Goal: Use online tool/utility: Utilize a website feature to perform a specific function

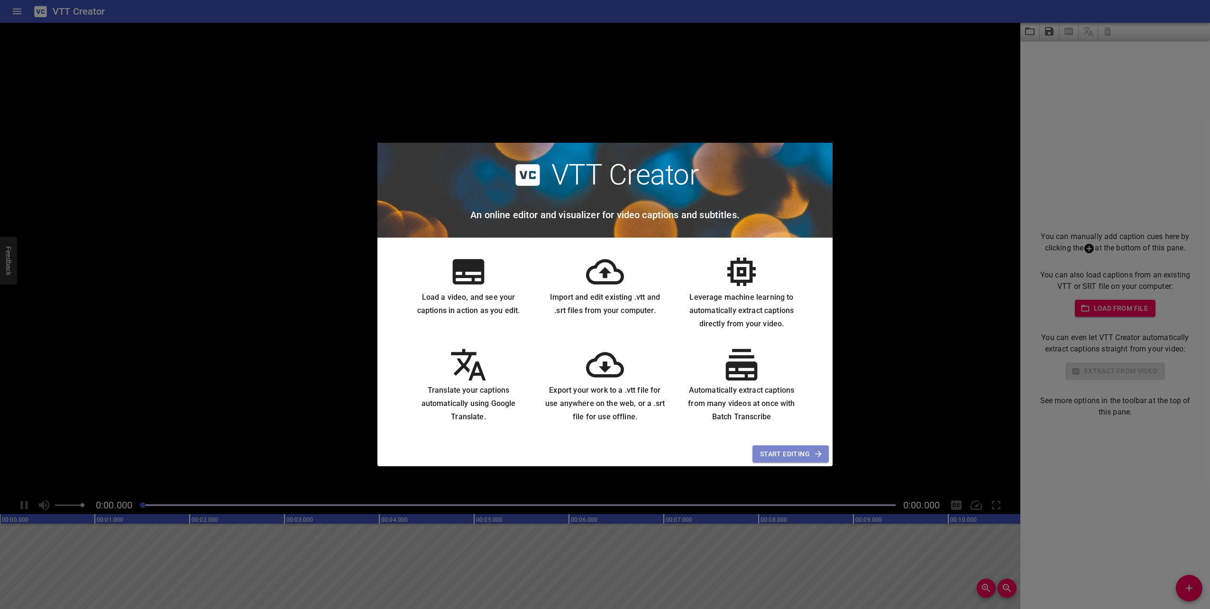
click at [786, 453] on span "Start Editing" at bounding box center [790, 454] width 61 height 12
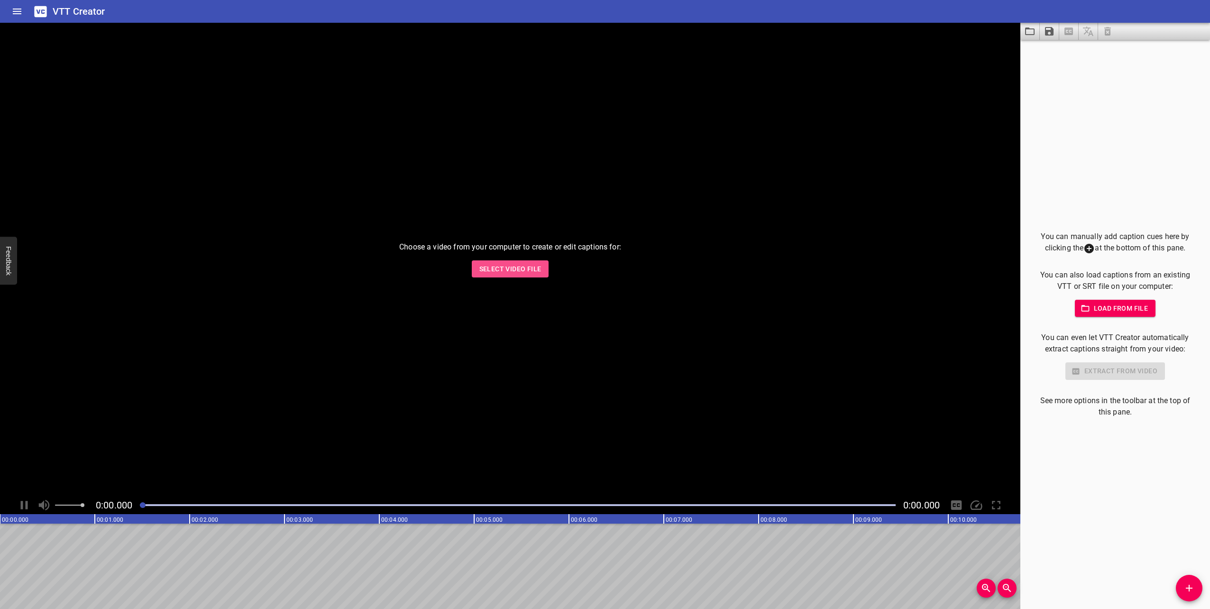
click at [518, 272] on span "Select Video File" at bounding box center [511, 269] width 62 height 12
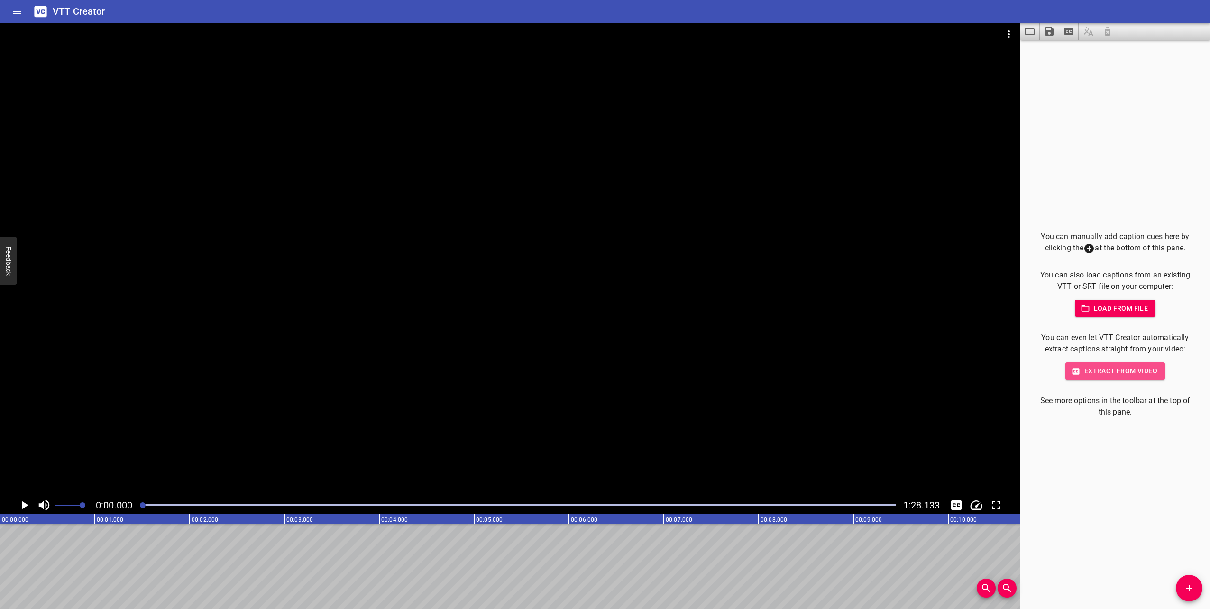
click at [1123, 373] on span "Extract from video" at bounding box center [1115, 371] width 84 height 12
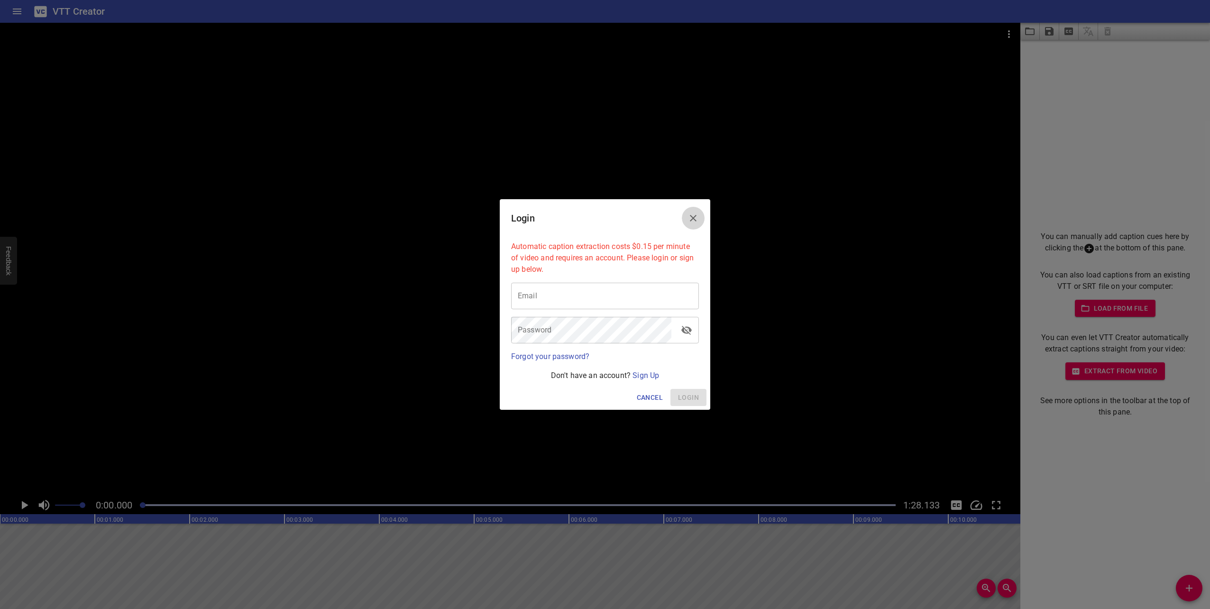
click at [698, 215] on icon "Close" at bounding box center [693, 217] width 11 height 11
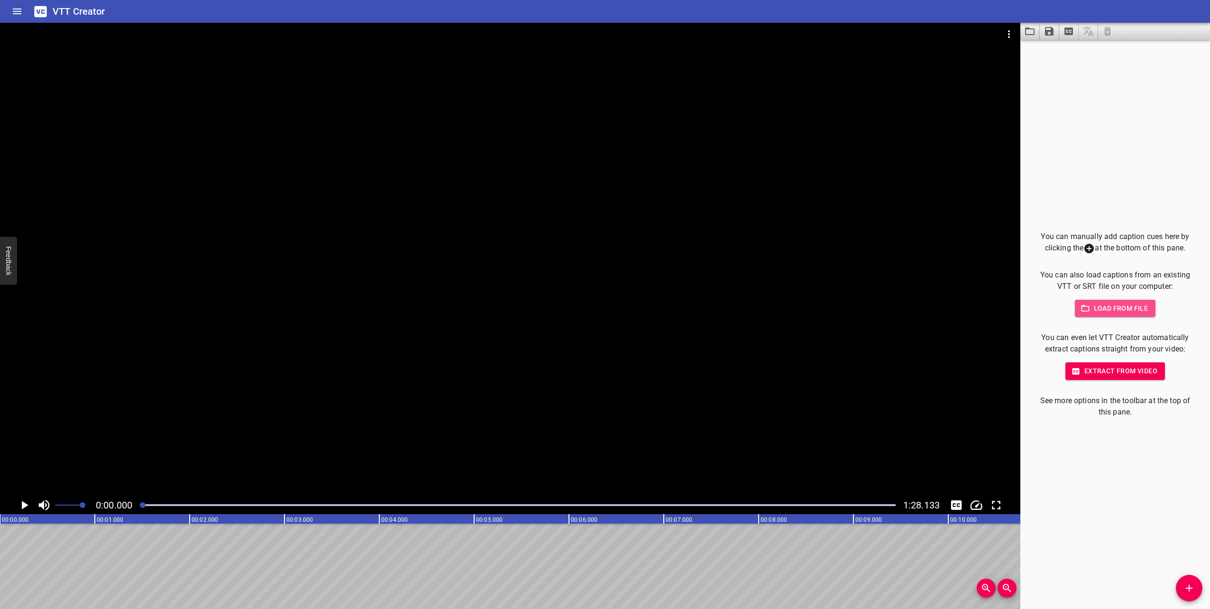
click at [1119, 307] on span "Load from file" at bounding box center [1116, 309] width 66 height 12
click at [26, 503] on icon "Play/Pause" at bounding box center [24, 505] width 14 height 14
click at [27, 503] on icon "Play/Pause" at bounding box center [24, 505] width 7 height 9
drag, startPoint x: 170, startPoint y: 504, endPoint x: 130, endPoint y: 511, distance: 40.0
click at [131, 510] on div "0:00.000 1:28.133" at bounding box center [510, 505] width 1021 height 18
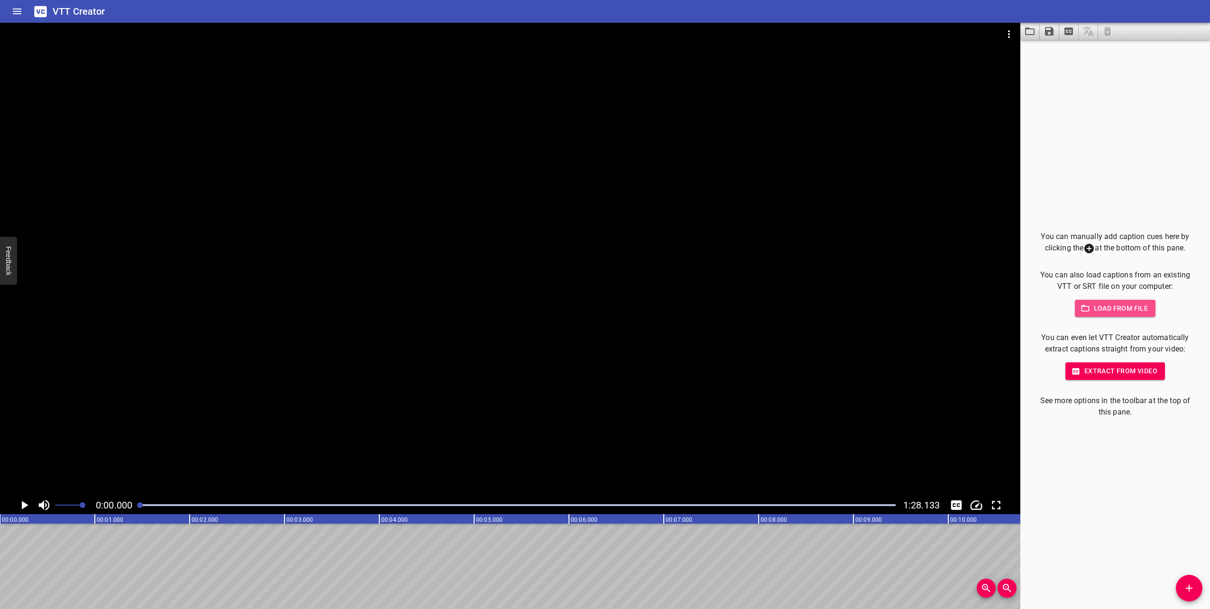
click at [1097, 314] on span "Load from file" at bounding box center [1116, 309] width 66 height 12
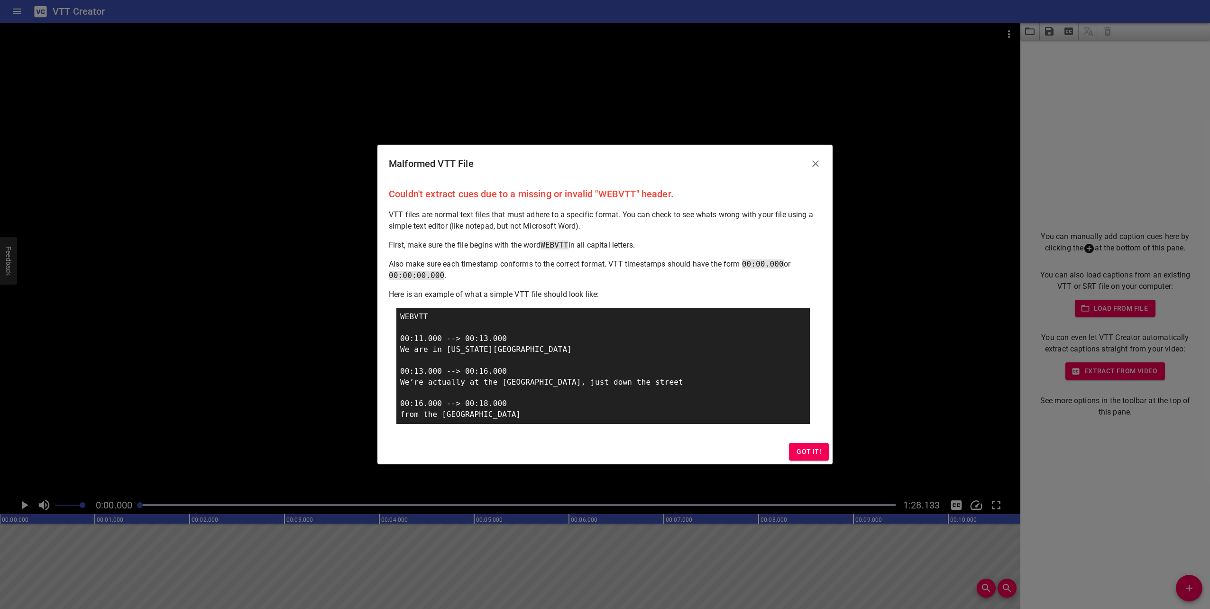
click at [819, 452] on span "Got it!" at bounding box center [809, 452] width 25 height 12
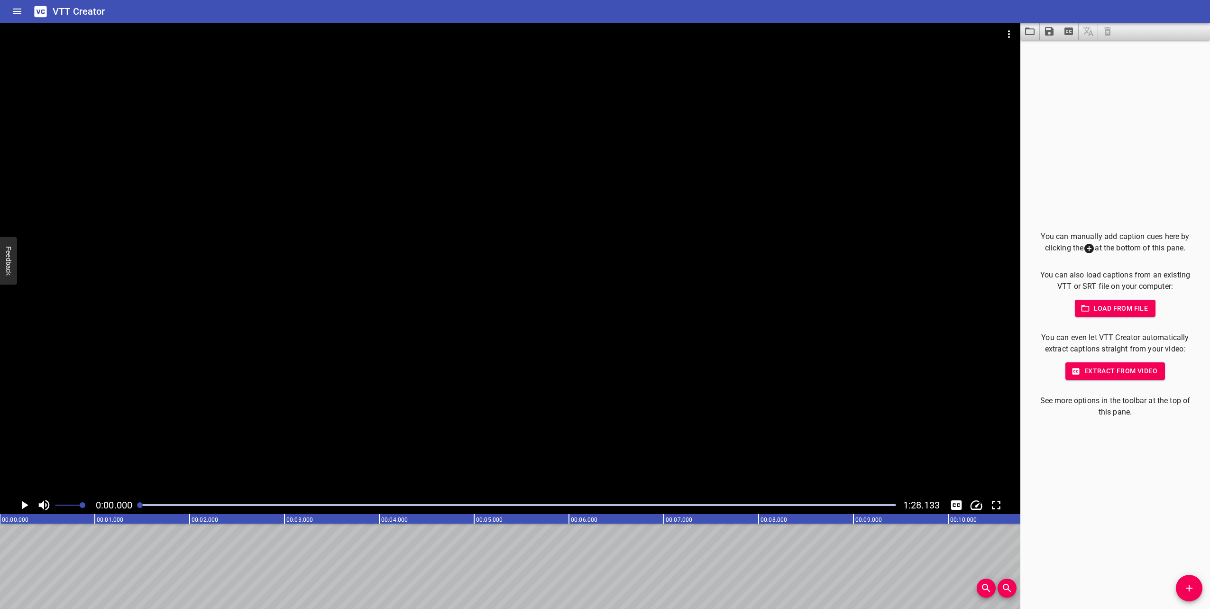
click at [1119, 304] on span "Load from file" at bounding box center [1116, 309] width 66 height 12
click at [23, 502] on icon "Play/Pause" at bounding box center [24, 505] width 14 height 14
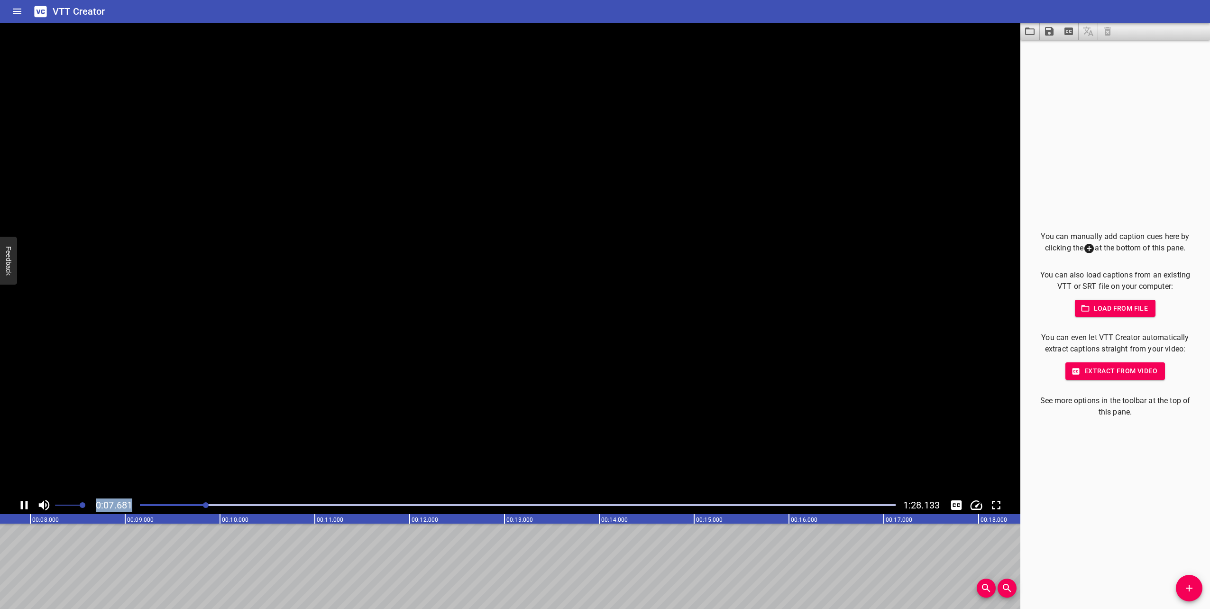
click at [23, 502] on icon "Play/Pause" at bounding box center [24, 505] width 7 height 9
click at [27, 504] on icon "Play/Pause" at bounding box center [24, 505] width 14 height 14
click at [27, 504] on icon "Play/Pause" at bounding box center [24, 505] width 7 height 9
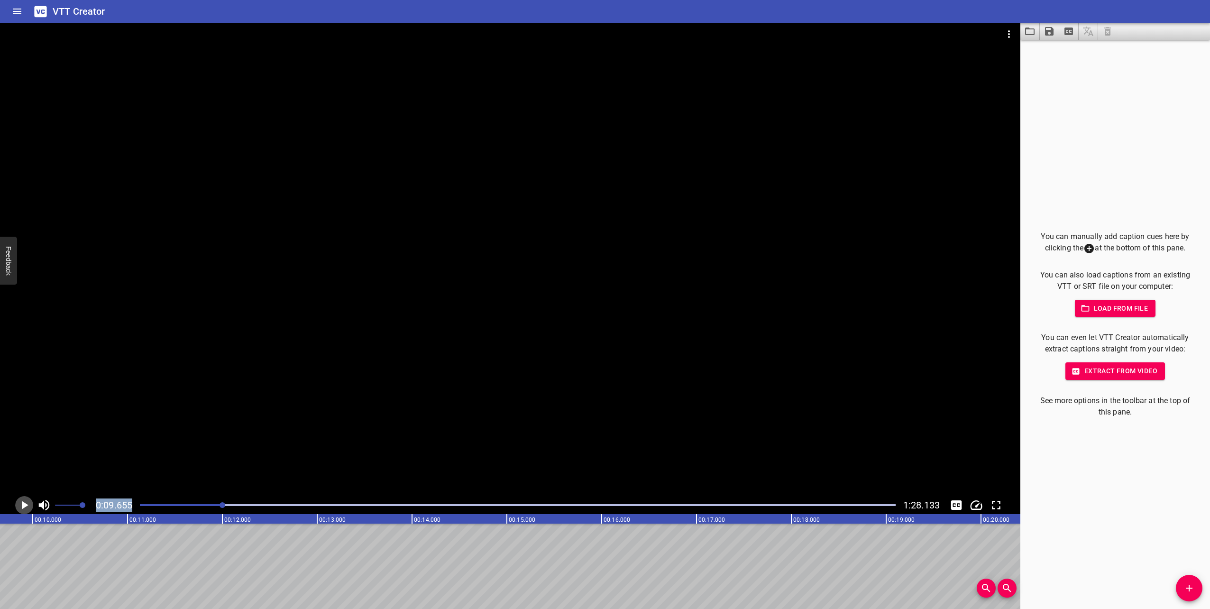
click at [27, 507] on icon "Play/Pause" at bounding box center [24, 505] width 14 height 14
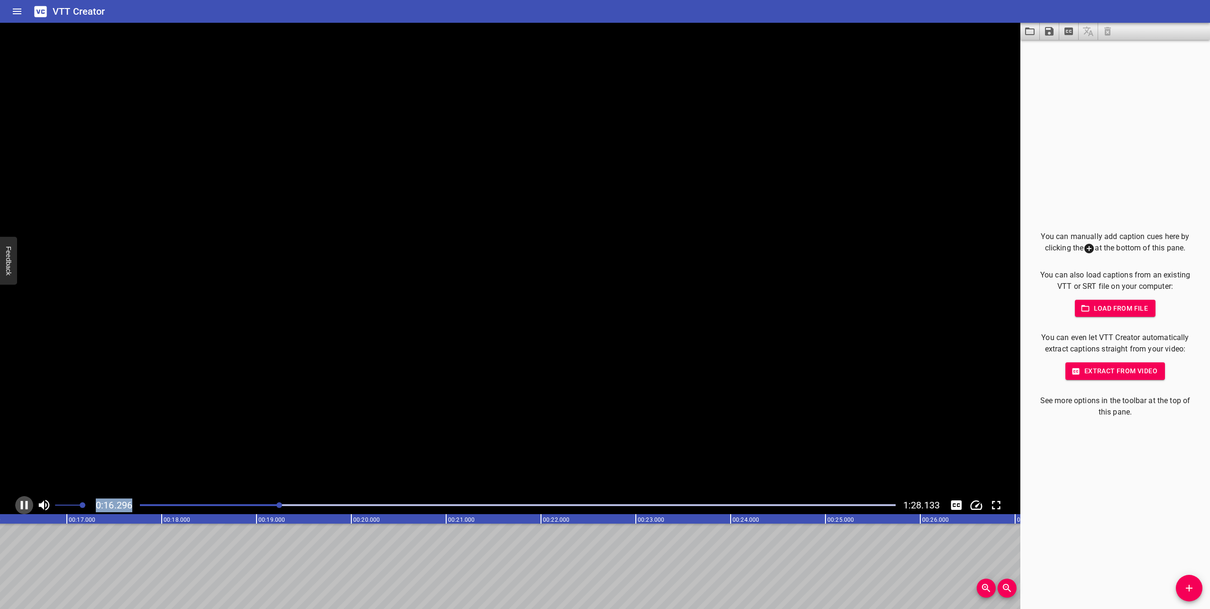
click at [27, 507] on icon "Play/Pause" at bounding box center [24, 505] width 7 height 9
click at [30, 499] on icon "Play/Pause" at bounding box center [24, 505] width 14 height 14
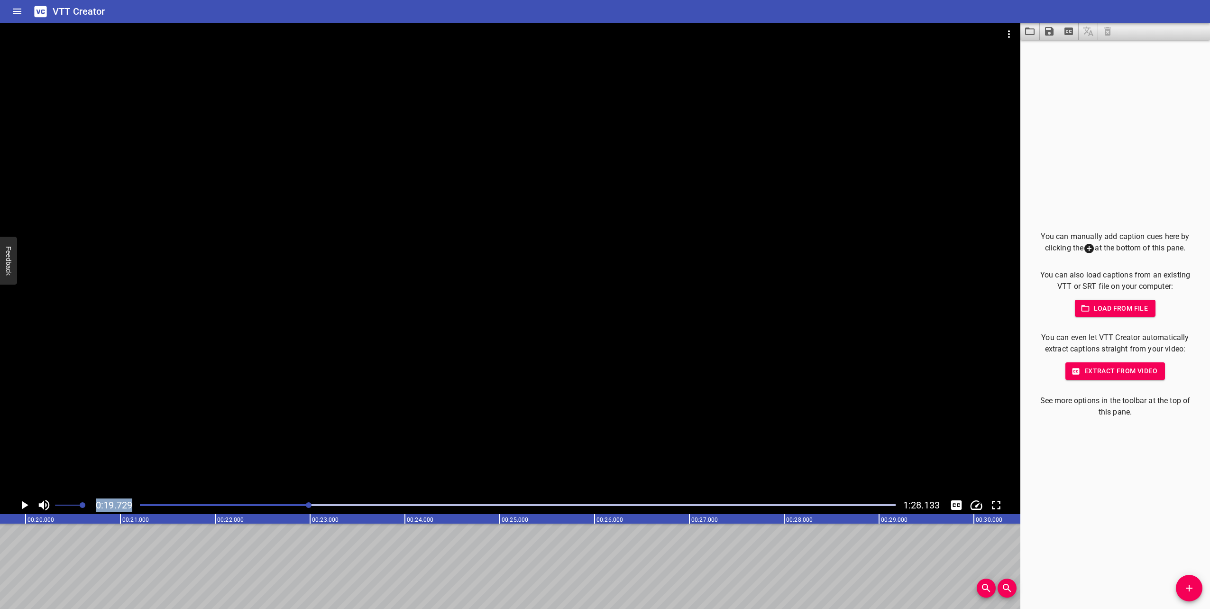
click at [20, 501] on icon "Play/Pause" at bounding box center [24, 505] width 14 height 14
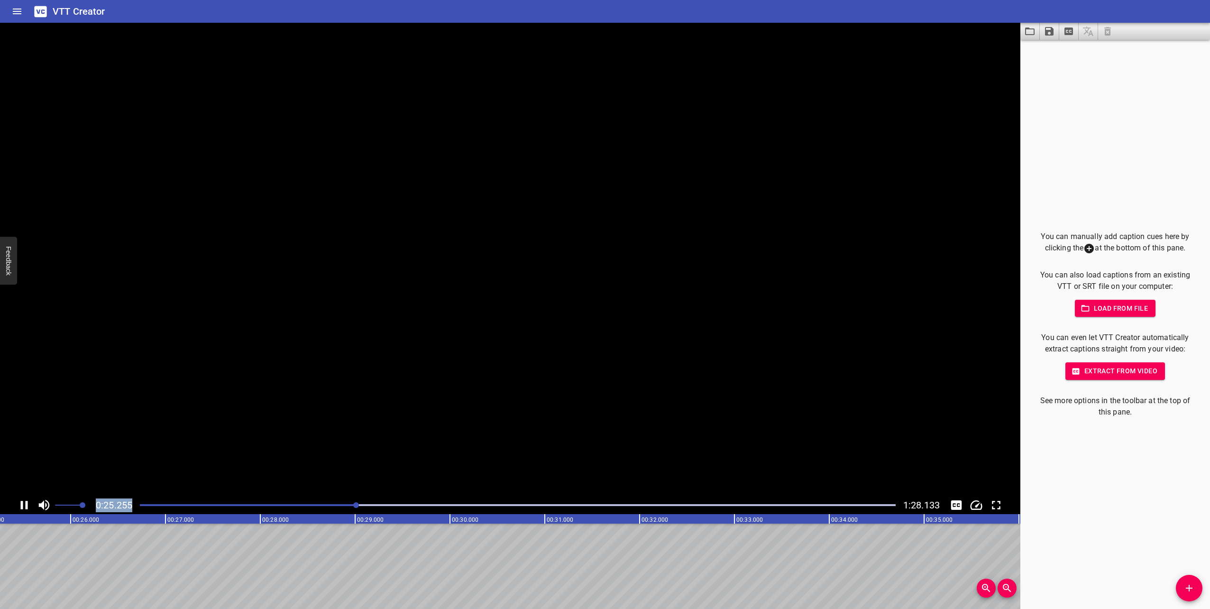
click at [20, 501] on icon "Play/Pause" at bounding box center [24, 505] width 14 height 14
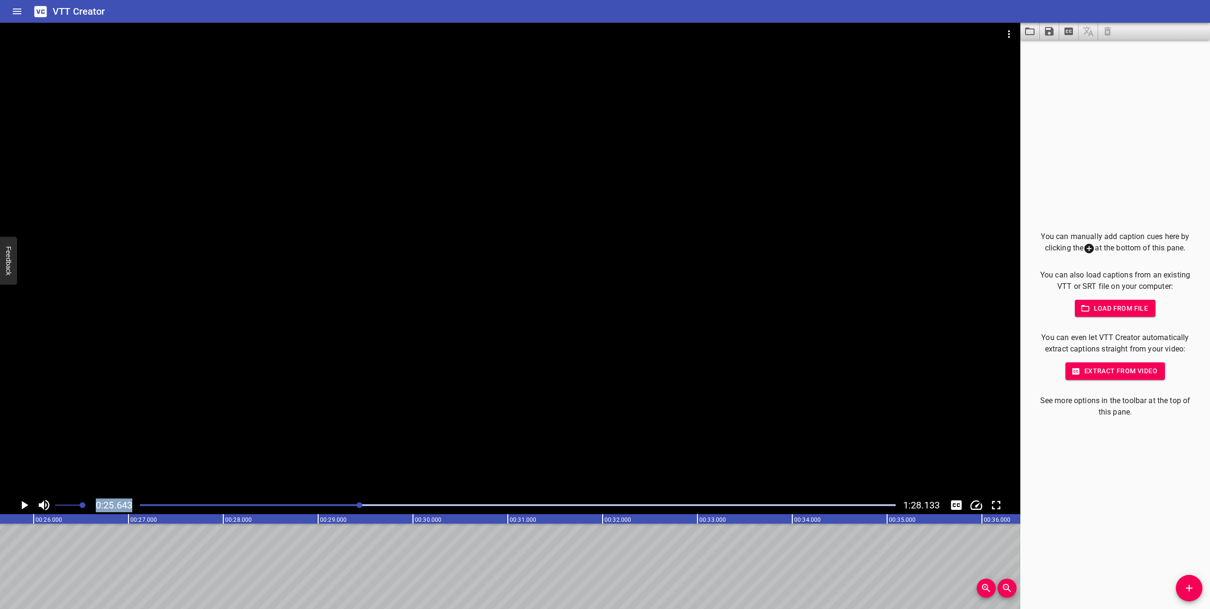
click at [20, 501] on icon "Play/Pause" at bounding box center [24, 505] width 14 height 14
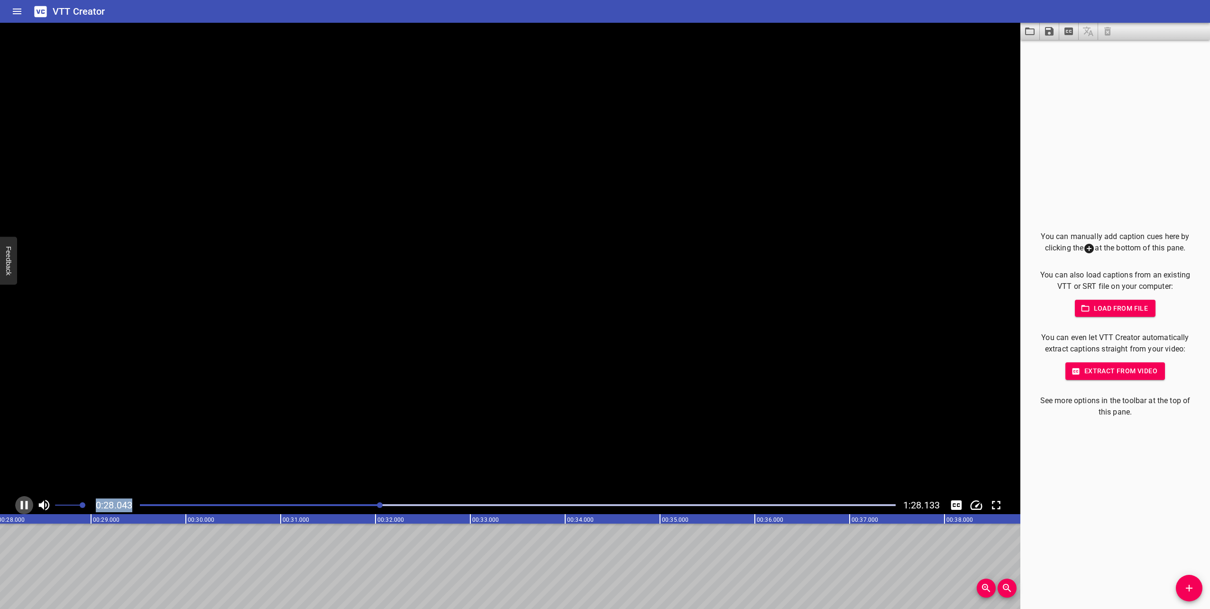
click at [20, 501] on icon "Play/Pause" at bounding box center [24, 505] width 14 height 14
click at [25, 503] on icon "Play/Pause" at bounding box center [24, 505] width 14 height 14
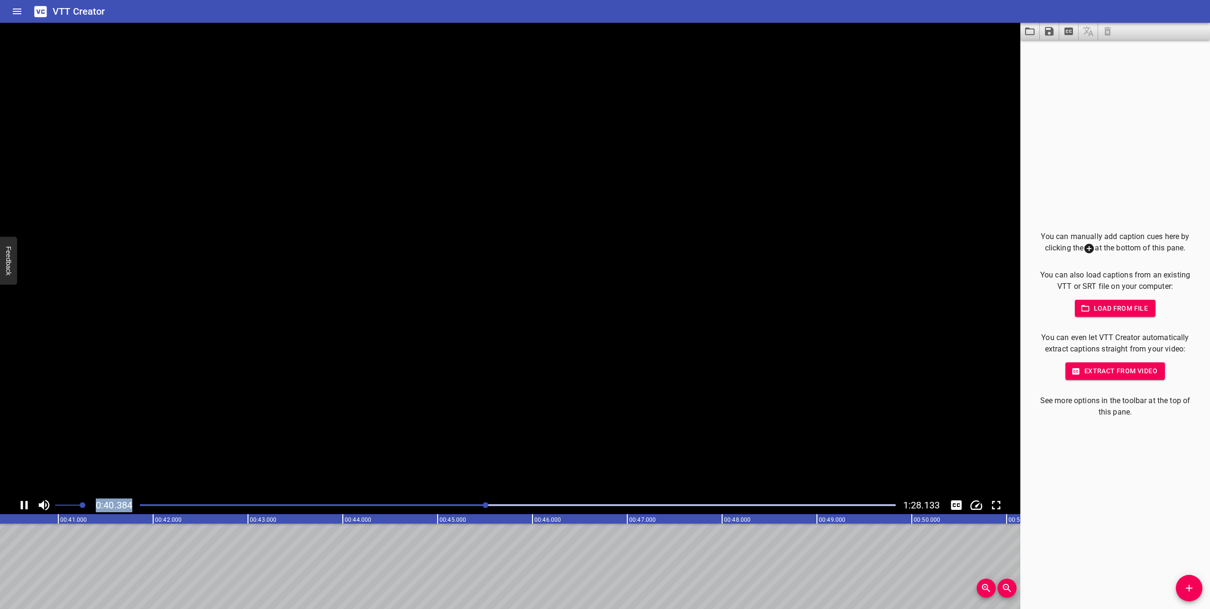
click at [25, 503] on icon "Play/Pause" at bounding box center [24, 505] width 14 height 14
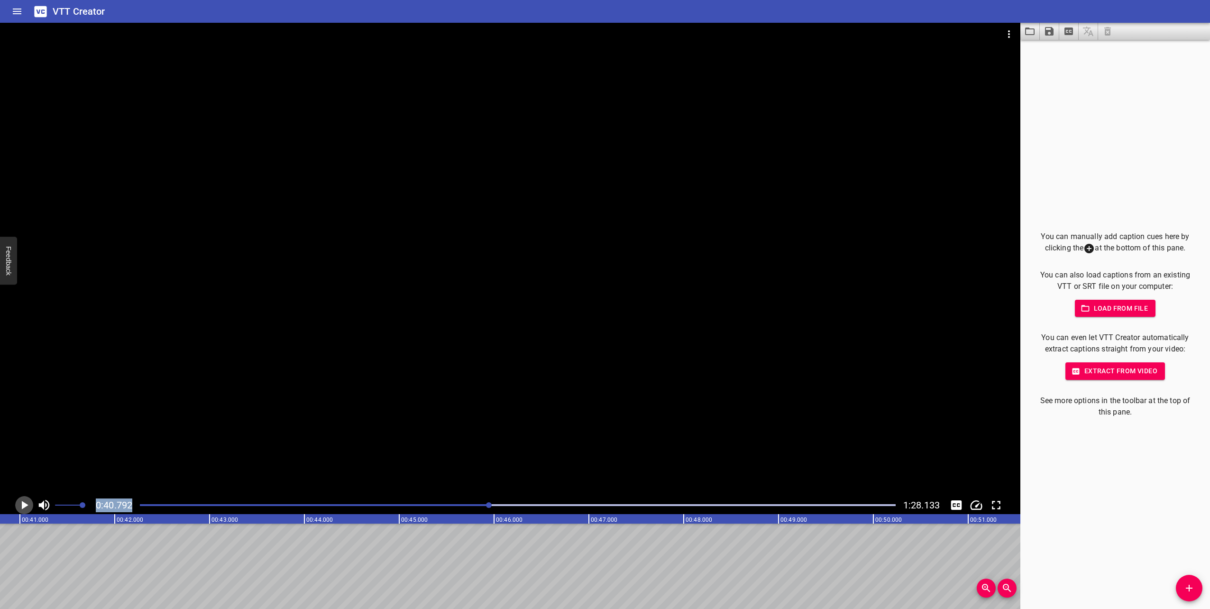
click at [30, 507] on icon "Play/Pause" at bounding box center [24, 505] width 14 height 14
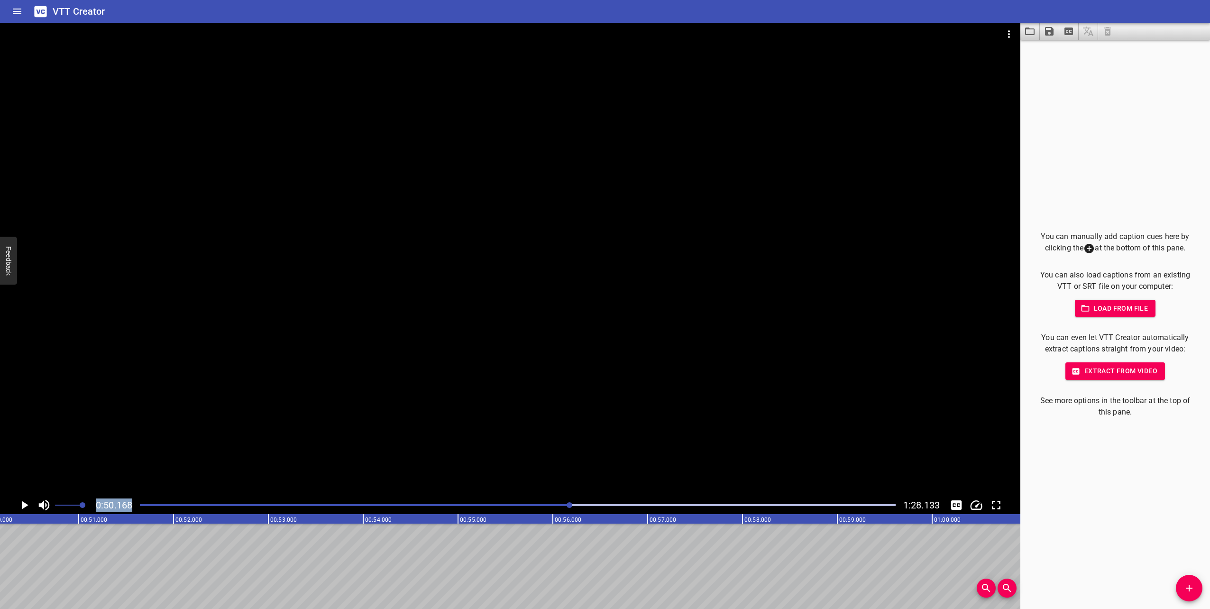
click at [28, 503] on icon "Play/Pause" at bounding box center [24, 505] width 14 height 14
click at [25, 505] on icon "Play/Pause" at bounding box center [24, 505] width 14 height 14
click at [25, 505] on icon "Play/Pause" at bounding box center [25, 505] width 7 height 9
click at [25, 505] on icon "Play/Pause" at bounding box center [24, 505] width 14 height 14
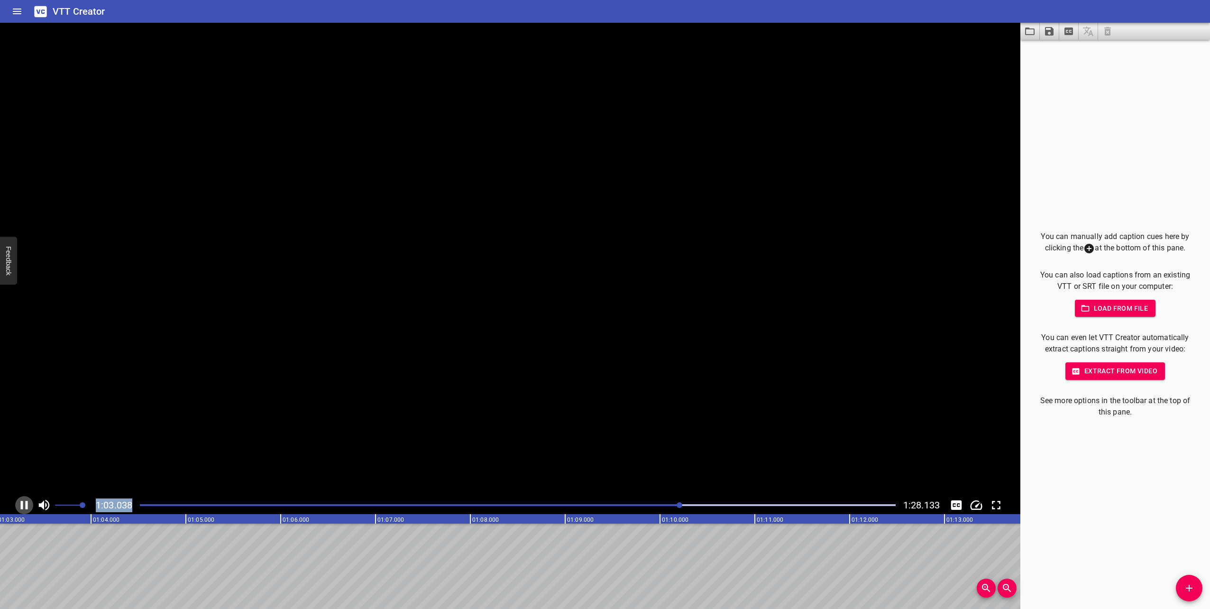
scroll to position [0, 6000]
click at [25, 504] on icon "Play/Pause" at bounding box center [25, 505] width 7 height 9
click at [25, 504] on icon "Play/Pause" at bounding box center [24, 505] width 14 height 14
click at [20, 504] on icon "Play/Pause" at bounding box center [24, 505] width 14 height 14
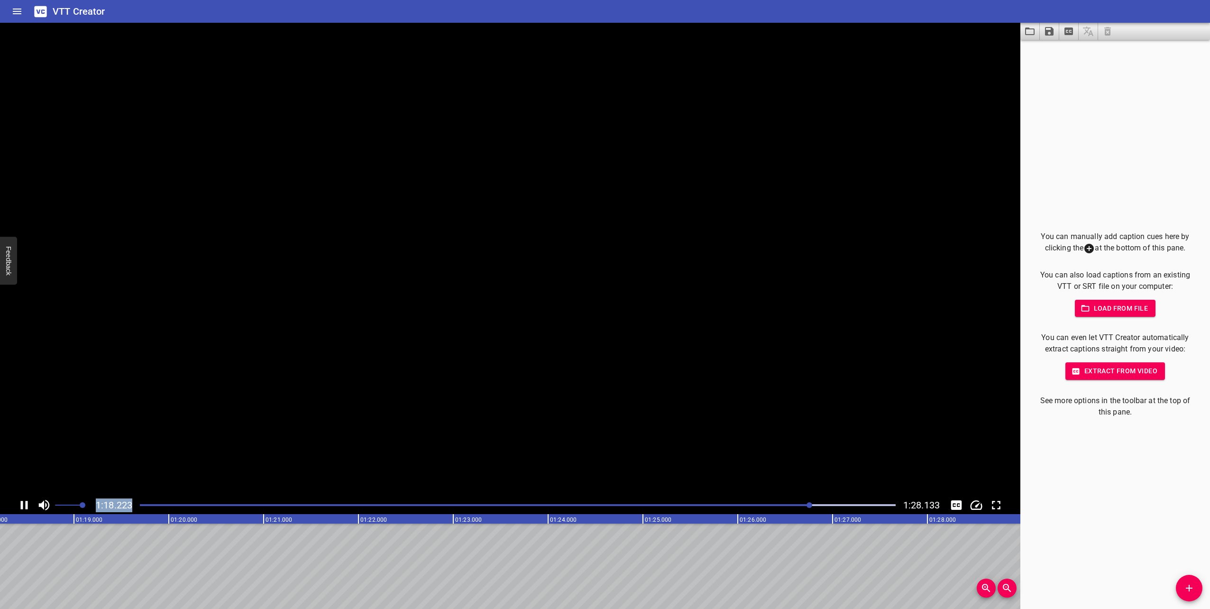
click at [18, 507] on icon "Play/Pause" at bounding box center [24, 505] width 14 height 14
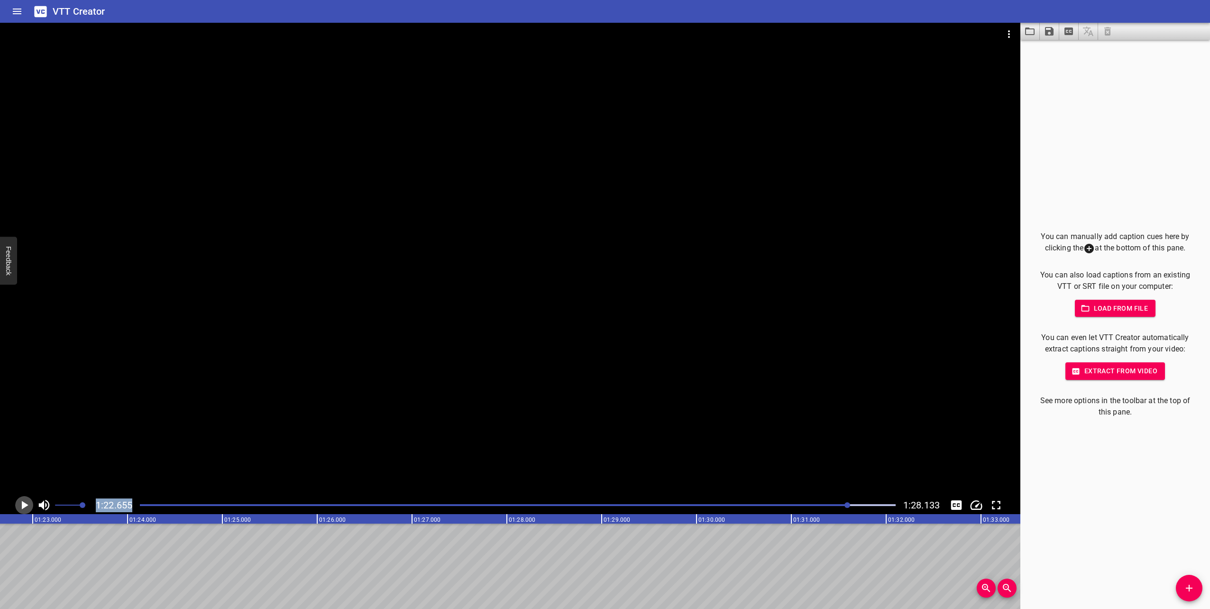
click at [26, 502] on icon "Play/Pause" at bounding box center [24, 505] width 14 height 14
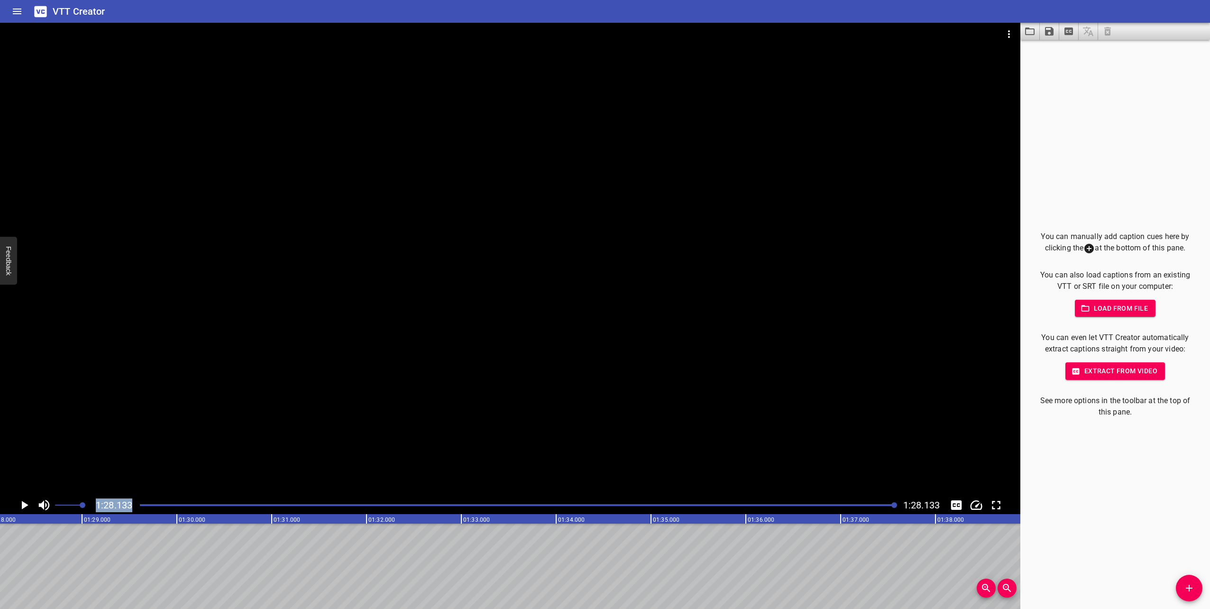
click at [1130, 304] on span "Load from file" at bounding box center [1116, 309] width 66 height 12
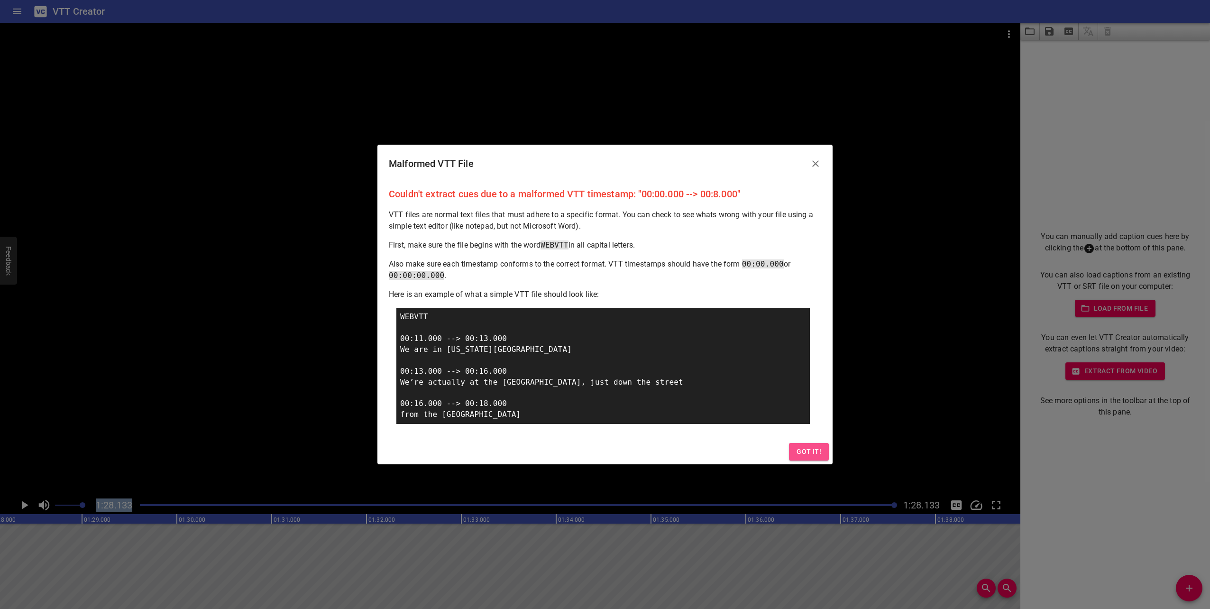
click at [811, 450] on span "Got it!" at bounding box center [809, 452] width 25 height 12
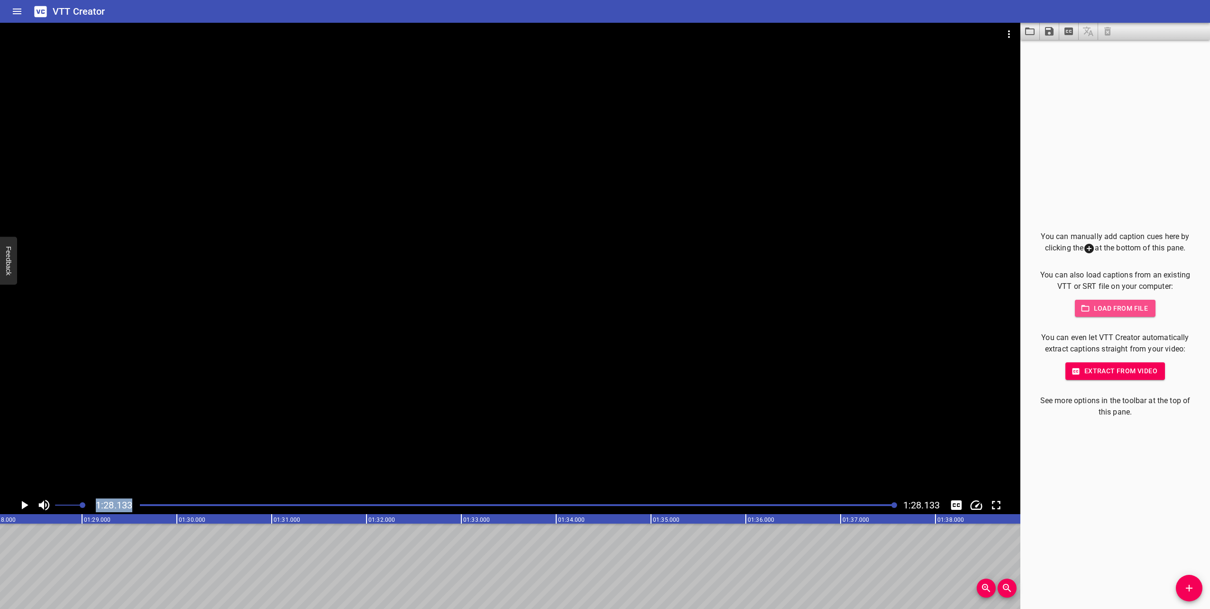
click at [1132, 303] on span "Load from file" at bounding box center [1116, 309] width 66 height 12
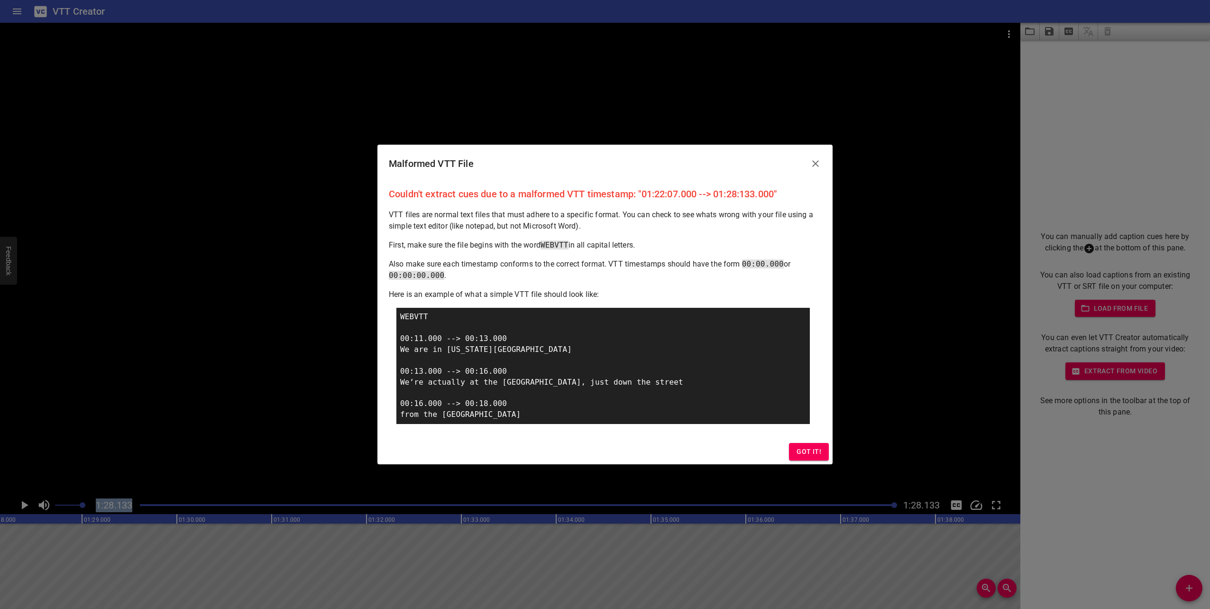
click at [818, 455] on span "Got it!" at bounding box center [809, 452] width 25 height 12
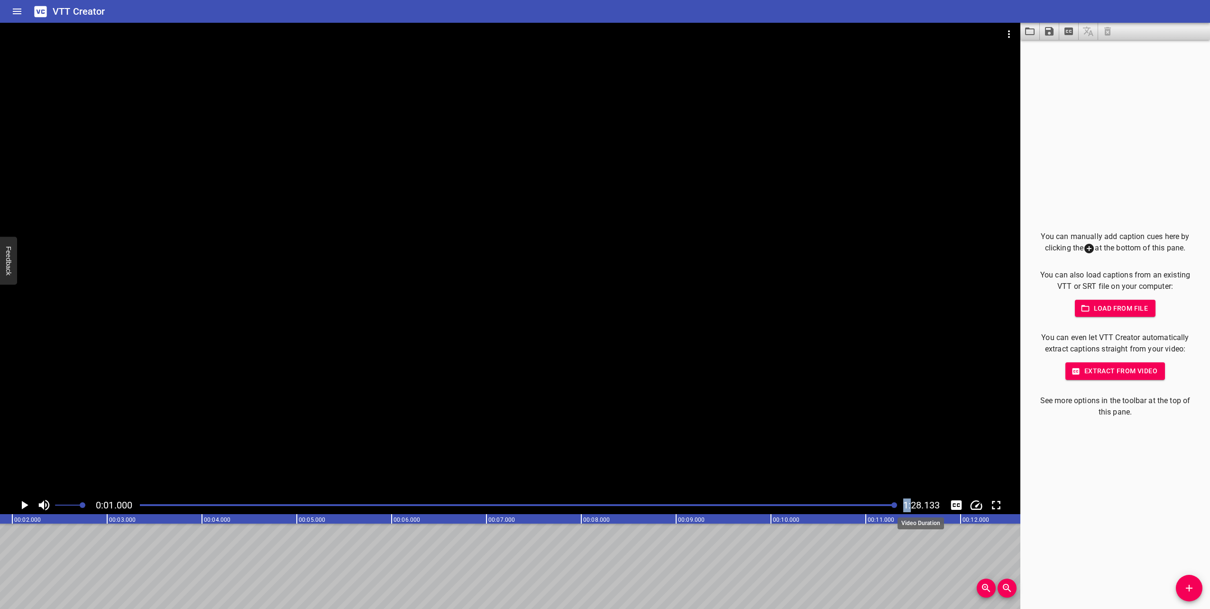
scroll to position [0, 95]
drag, startPoint x: 896, startPoint y: 506, endPoint x: 916, endPoint y: 506, distance: 19.9
click at [916, 506] on div "0:01.000 1:28.133" at bounding box center [510, 505] width 1021 height 18
click at [1128, 304] on span "Load from file" at bounding box center [1116, 309] width 66 height 12
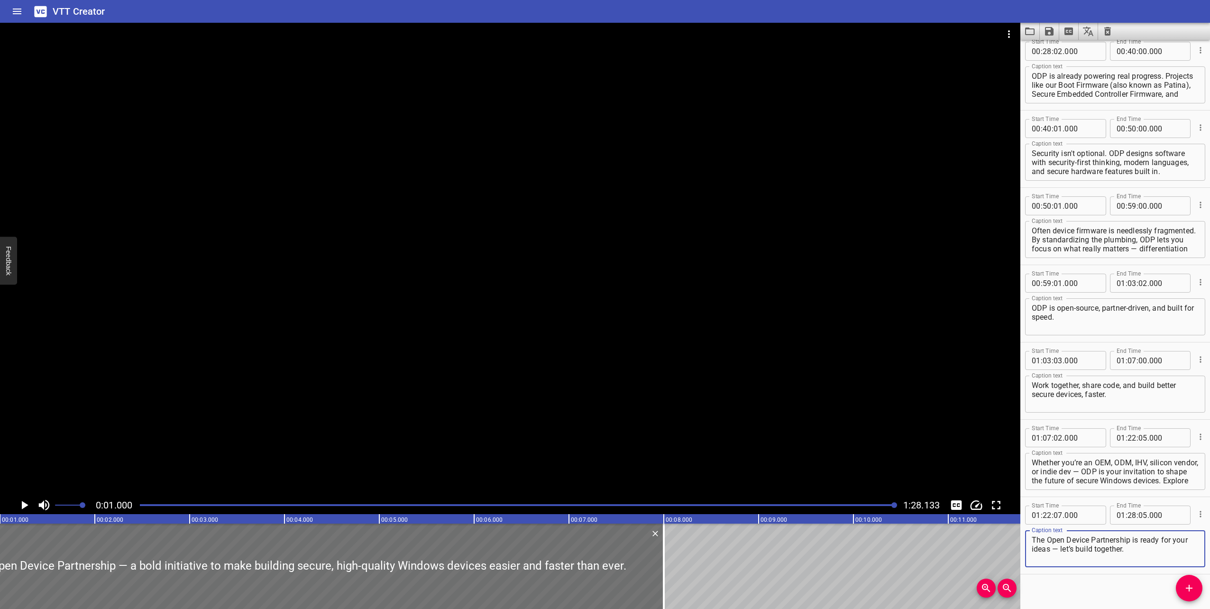
scroll to position [249, 0]
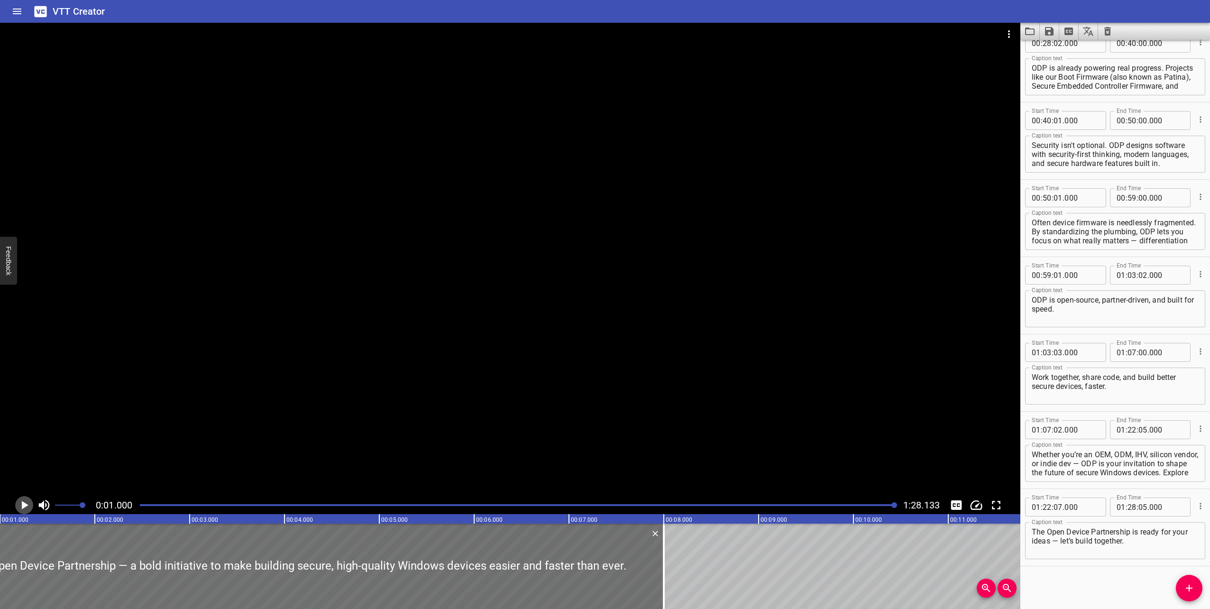
click at [27, 505] on icon "Play/Pause" at bounding box center [25, 505] width 7 height 9
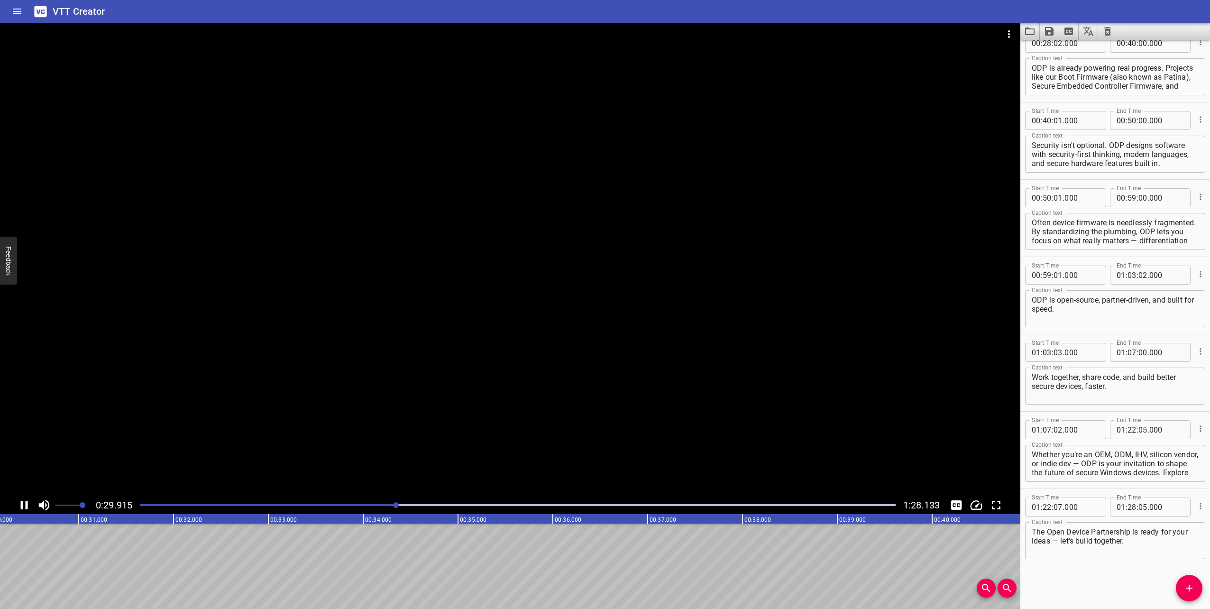
click at [149, 506] on div at bounding box center [517, 504] width 767 height 13
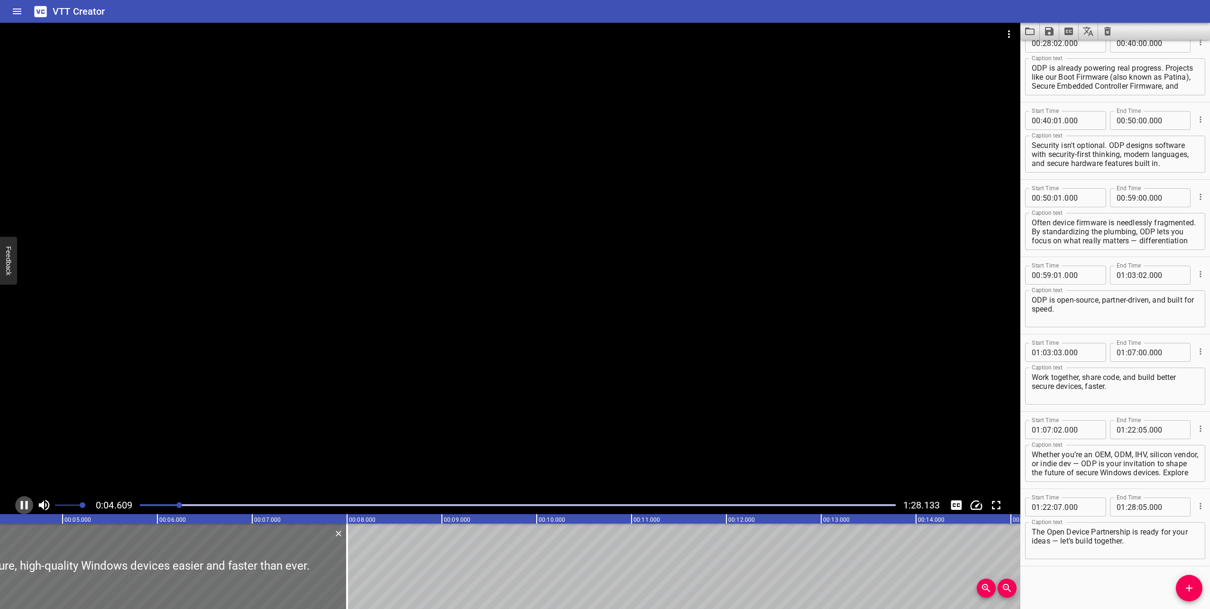
click at [25, 506] on icon "Play/Pause" at bounding box center [24, 505] width 14 height 14
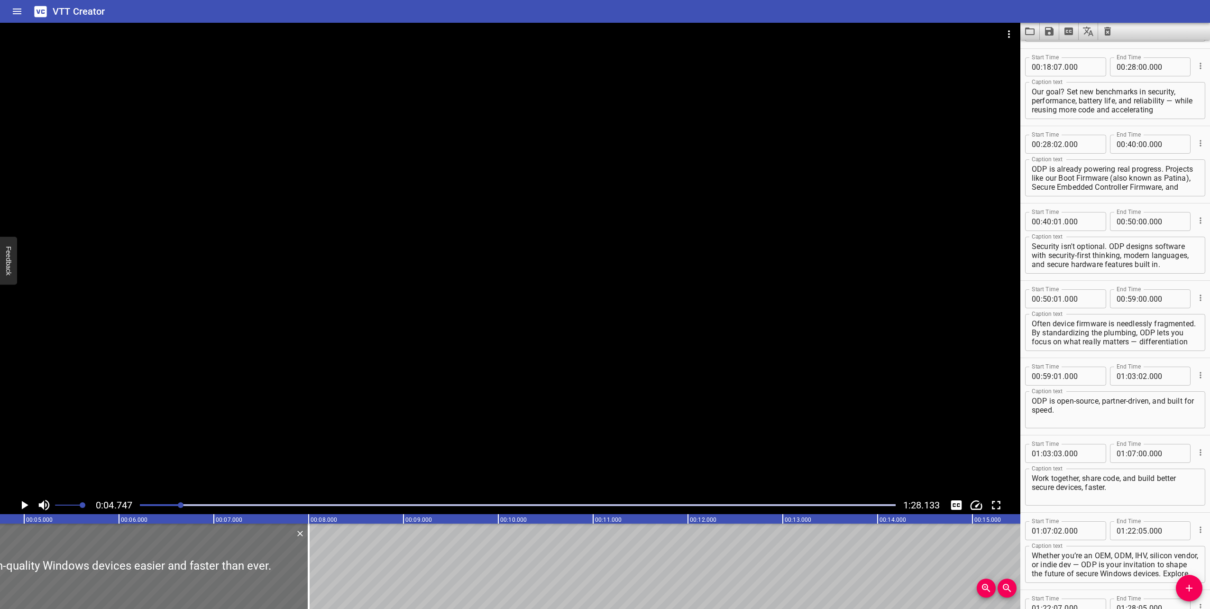
scroll to position [0, 0]
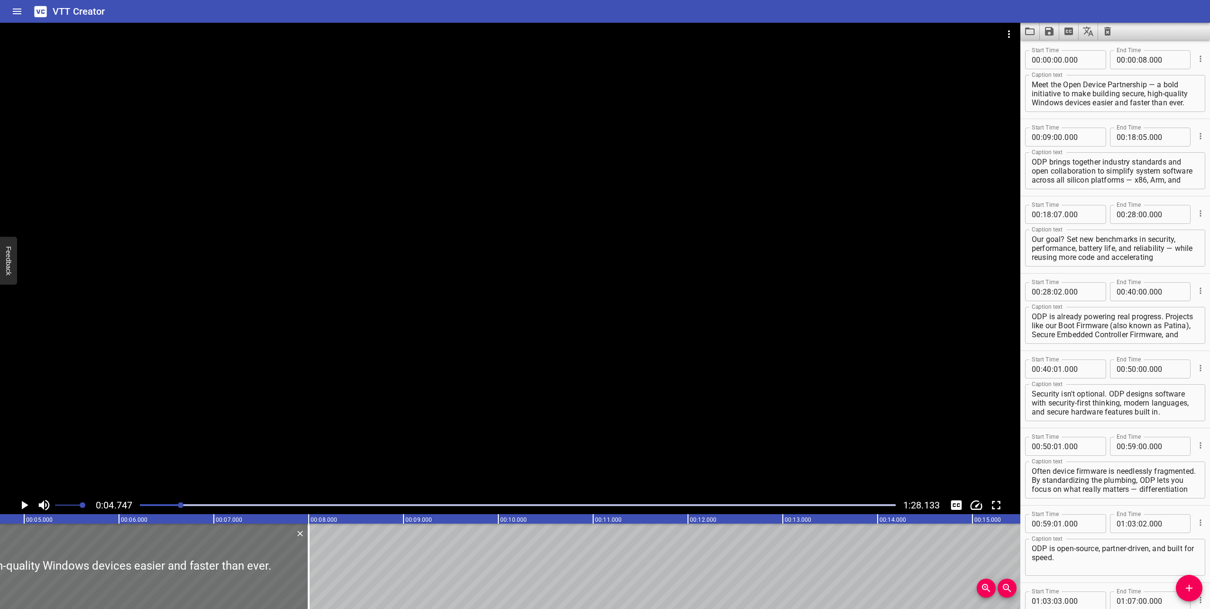
click at [827, 391] on div at bounding box center [510, 259] width 1021 height 473
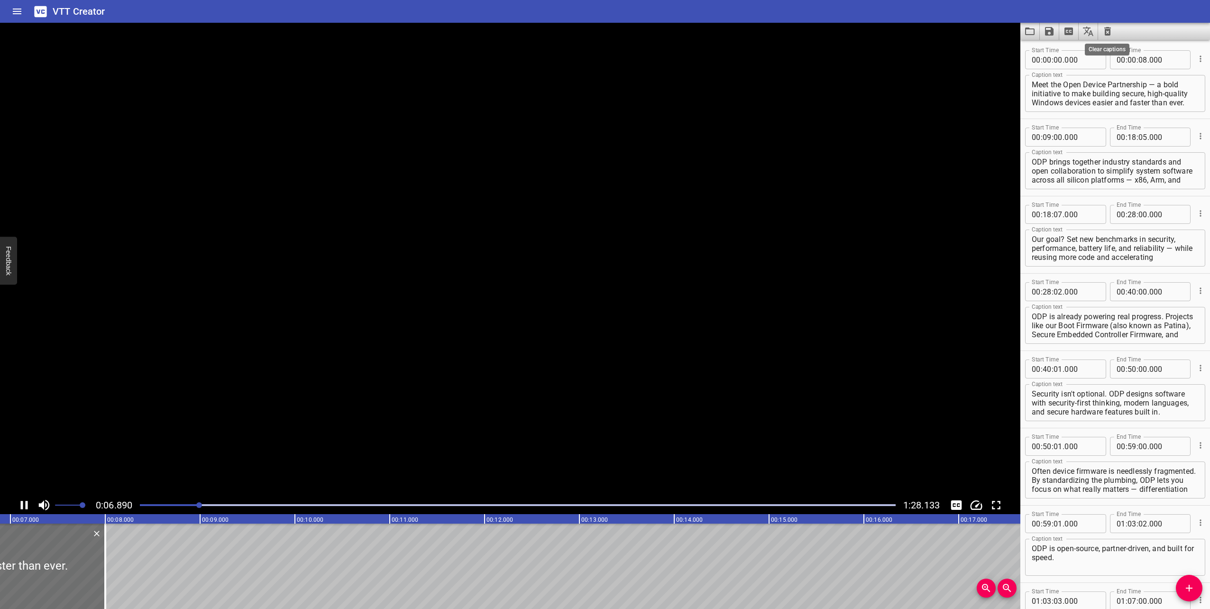
click at [1108, 29] on icon "Clear captions" at bounding box center [1108, 31] width 7 height 9
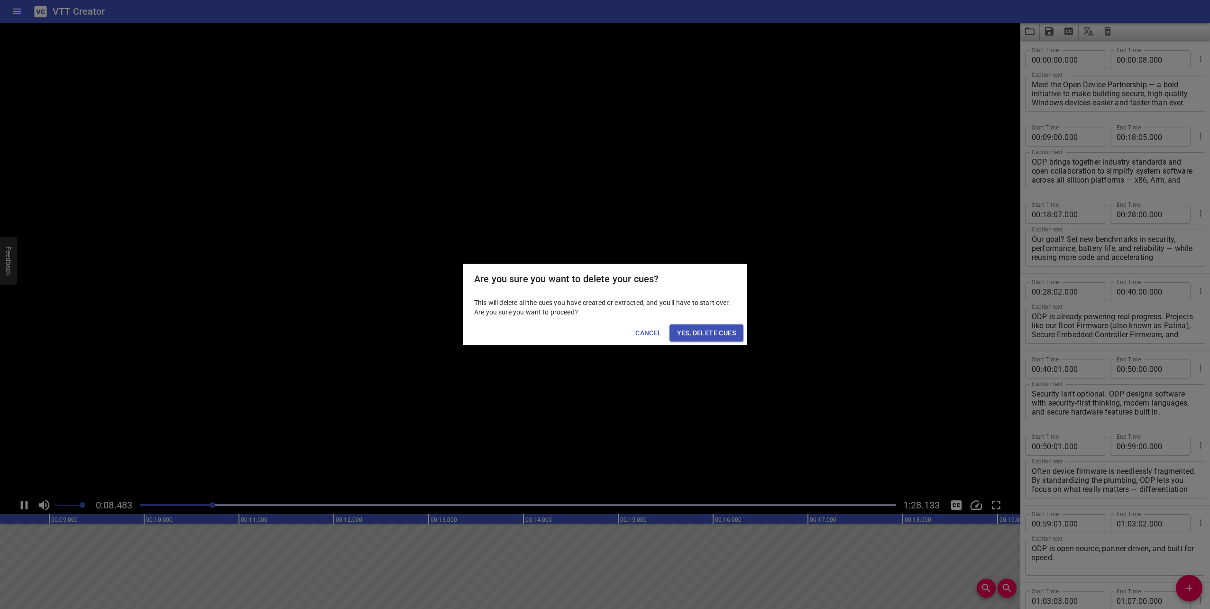
click at [712, 334] on span "Yes, Delete Cues" at bounding box center [706, 333] width 59 height 12
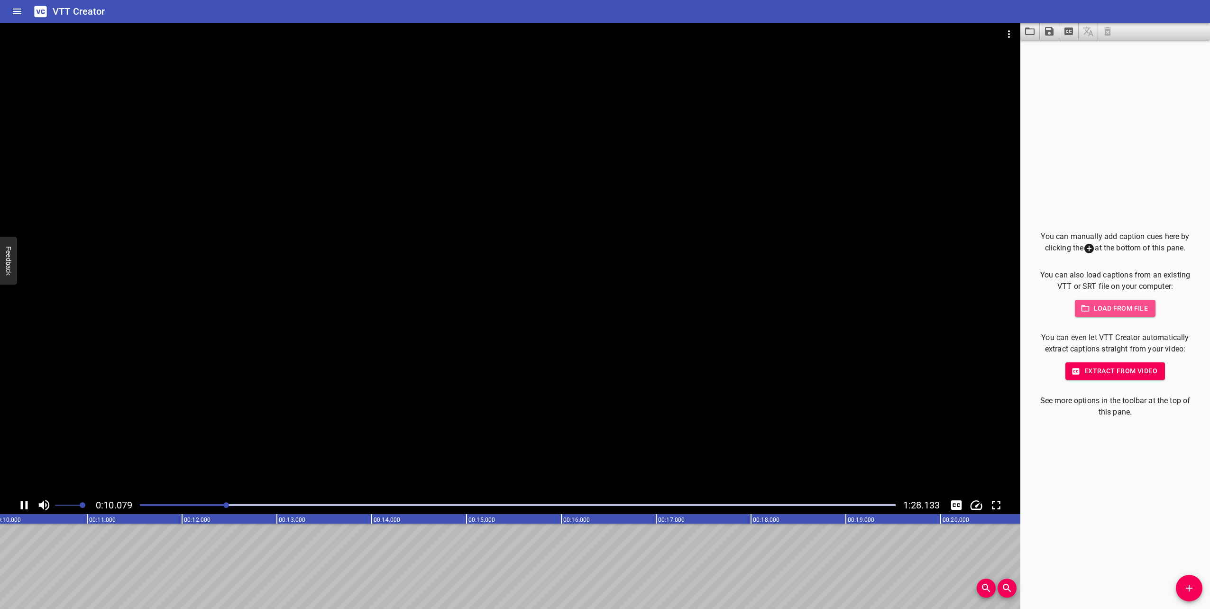
click at [1109, 300] on button "Load from file" at bounding box center [1115, 309] width 81 height 18
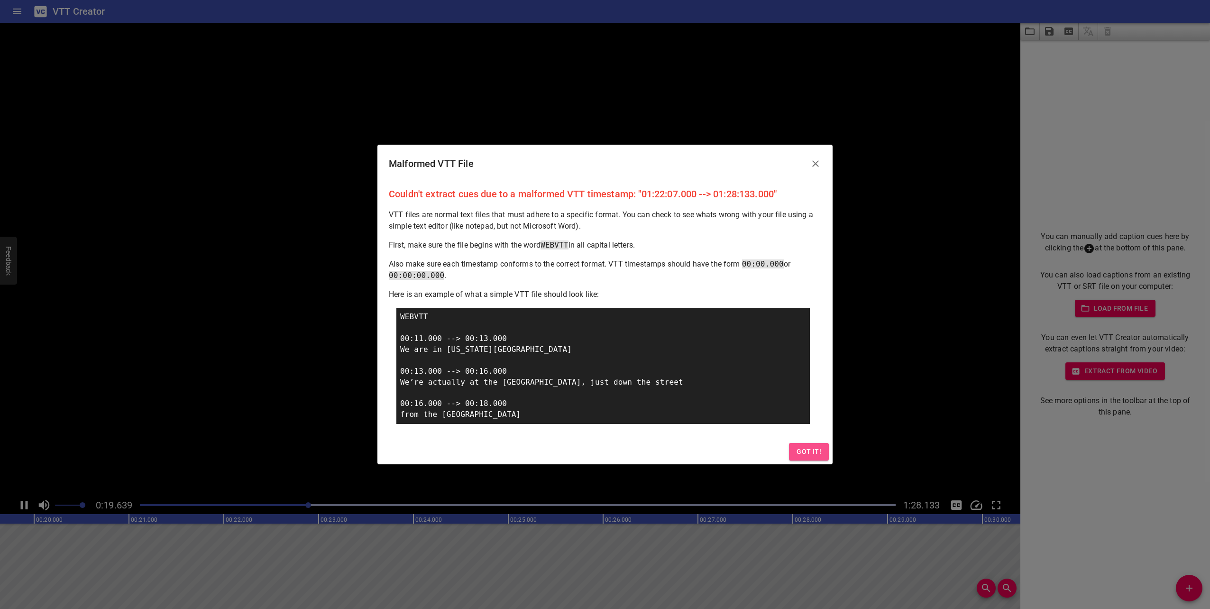
click at [812, 452] on span "Got it!" at bounding box center [809, 452] width 25 height 12
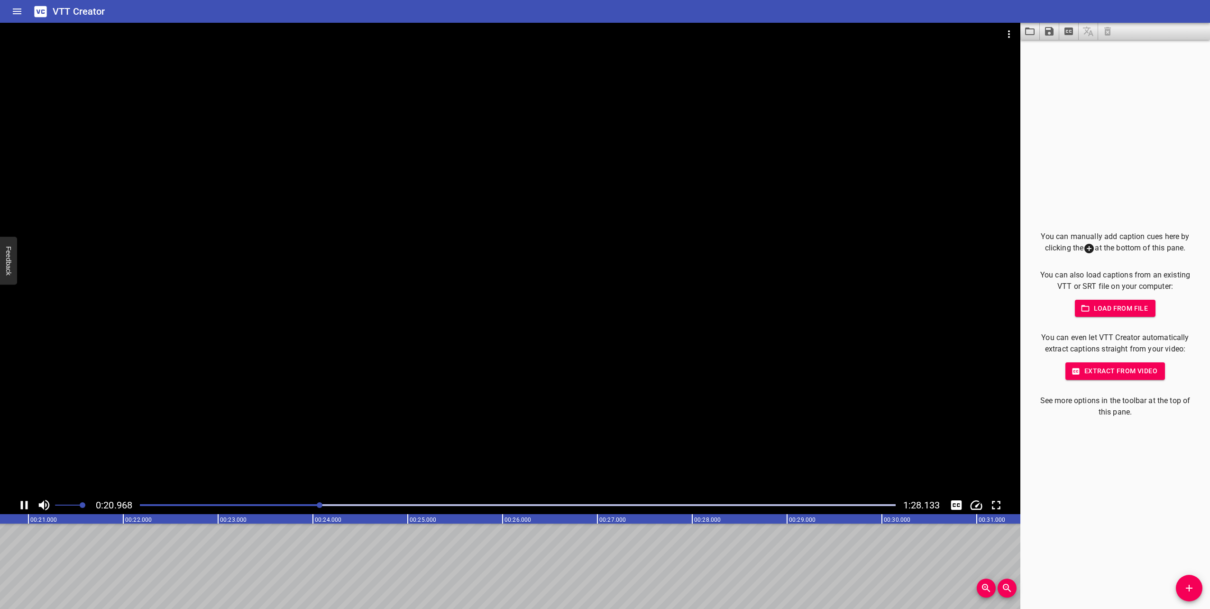
scroll to position [0, 1989]
click at [1093, 308] on span "Load from file" at bounding box center [1116, 309] width 66 height 12
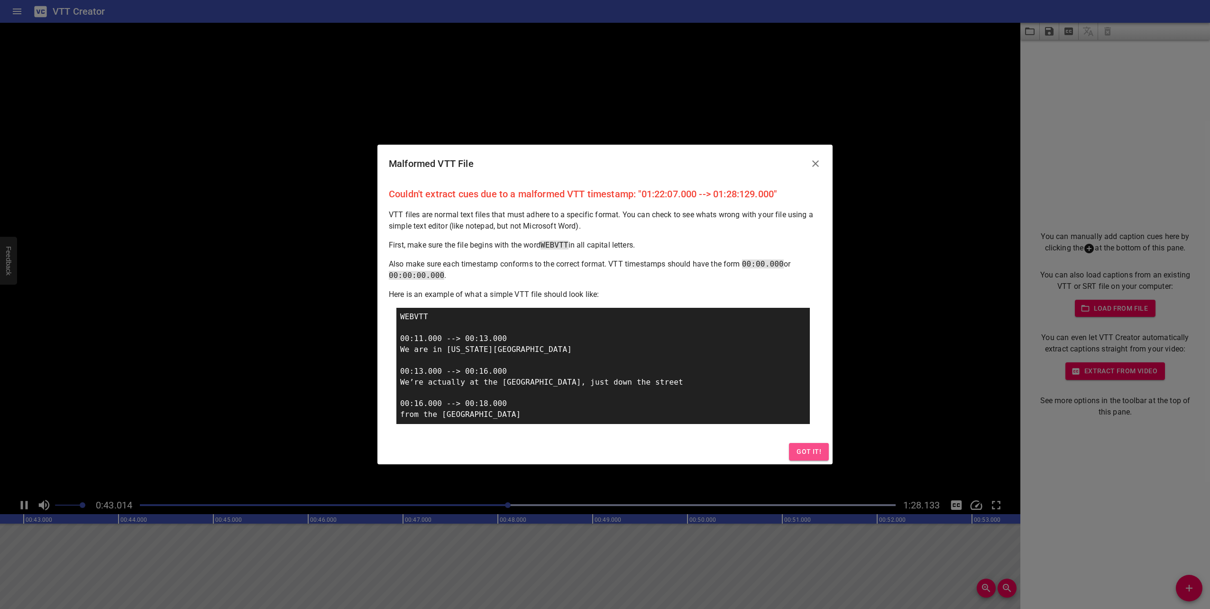
click at [817, 454] on span "Got it!" at bounding box center [809, 452] width 25 height 12
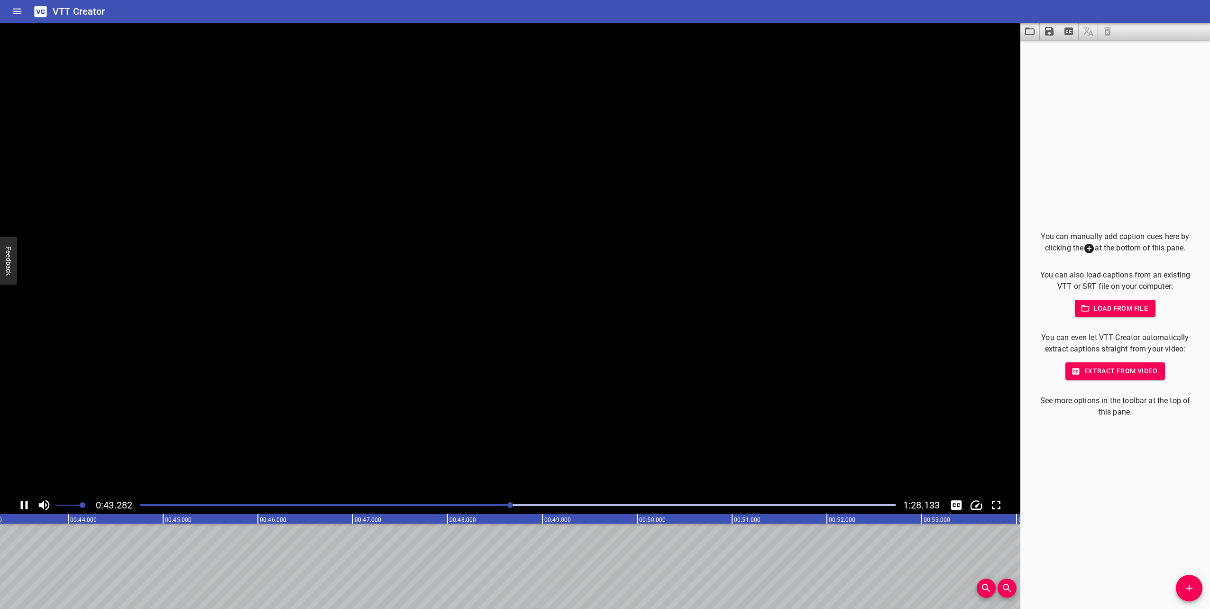
scroll to position [0, 4131]
click at [1141, 310] on span "Load from file" at bounding box center [1116, 309] width 66 height 12
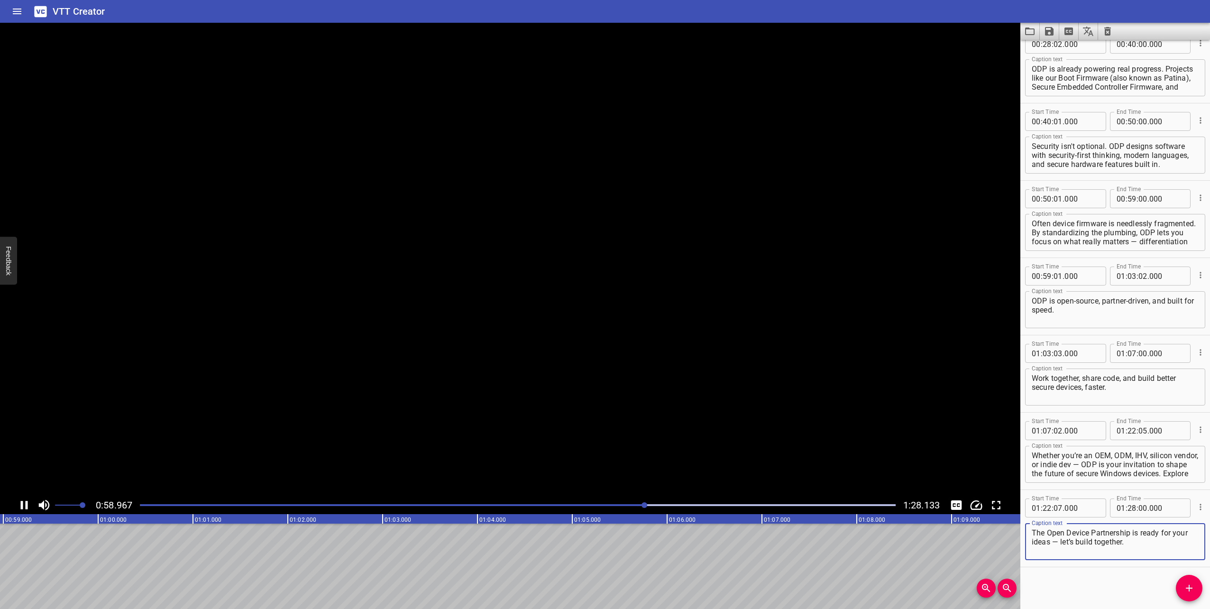
scroll to position [249, 0]
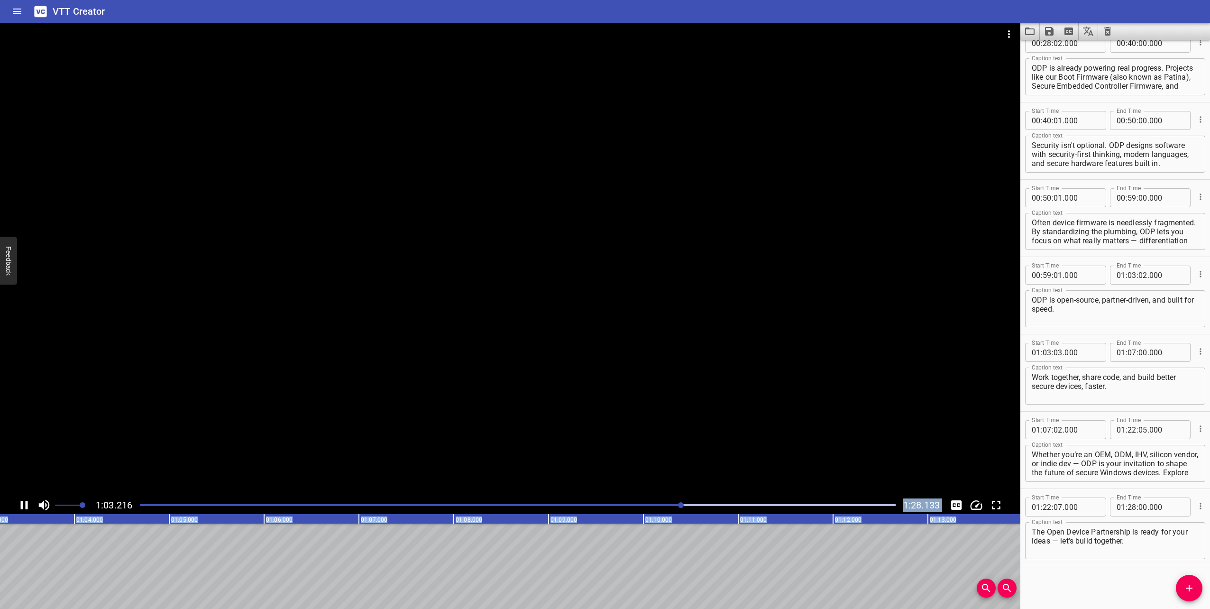
drag, startPoint x: 675, startPoint y: 501, endPoint x: 122, endPoint y: 544, distance: 554.7
click at [122, 544] on div "1:03.216 1:28.133 00:00.000 00:01.000 00:02.000 00:03.000 00:04.000 00:05.000 0…" at bounding box center [510, 316] width 1021 height 586
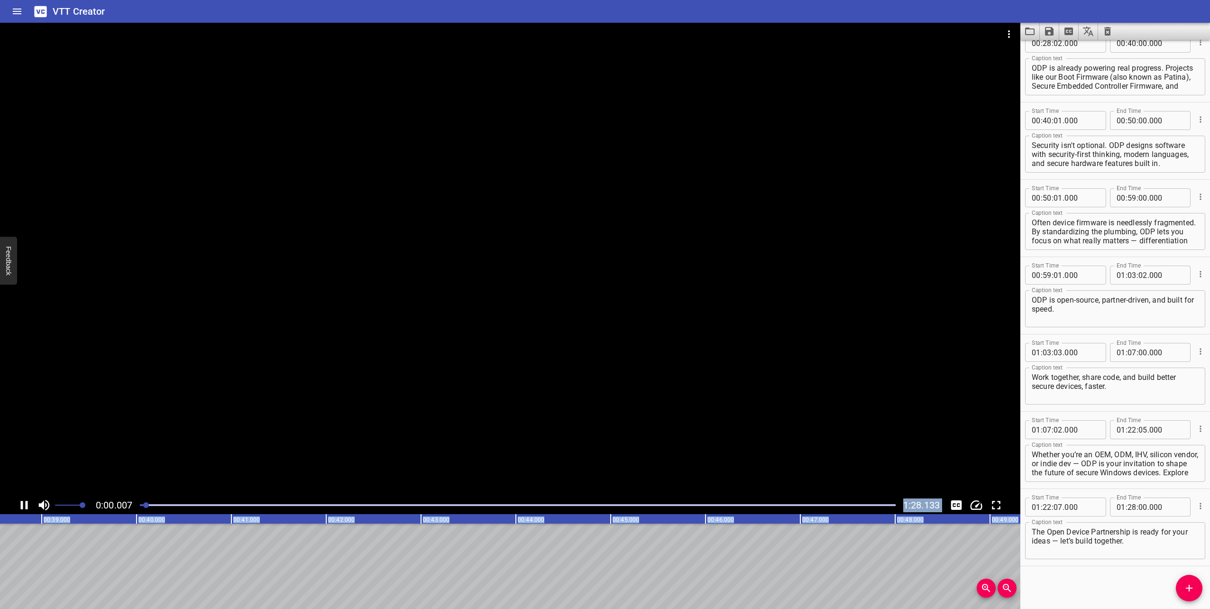
drag, startPoint x: 697, startPoint y: 505, endPoint x: 147, endPoint y: 532, distance: 550.4
click at [147, 532] on div "0:00.007 1:28.133 00:00.000 00:01.000 00:02.000 00:03.000 00:04.000 00:05.000 0…" at bounding box center [510, 316] width 1021 height 586
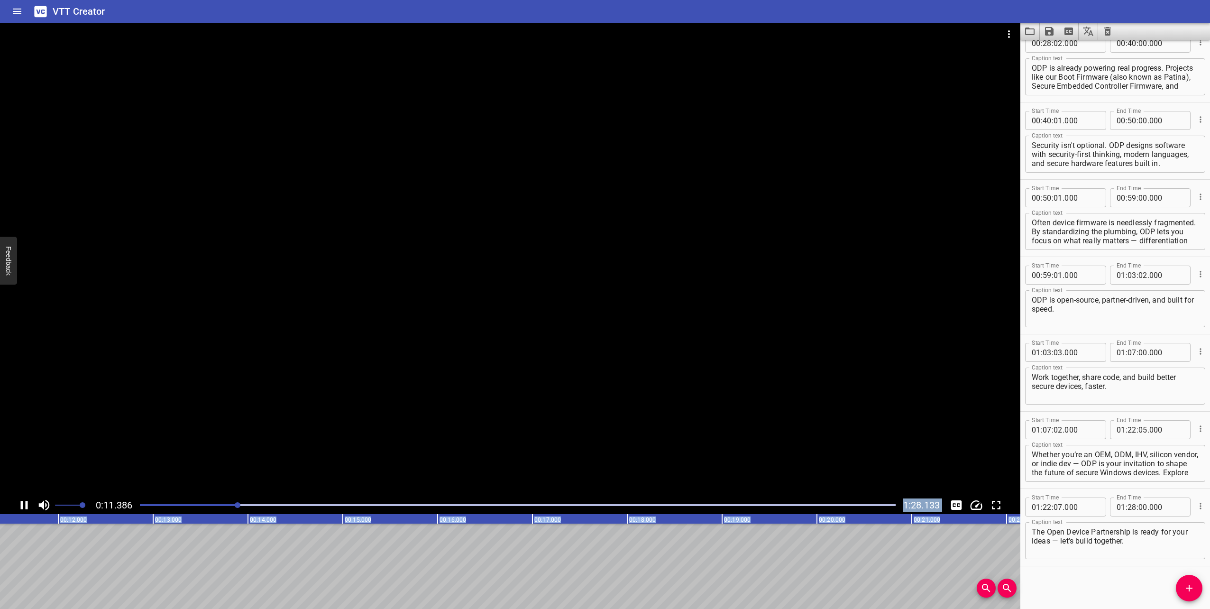
click at [25, 507] on icon "Play/Pause" at bounding box center [24, 505] width 14 height 14
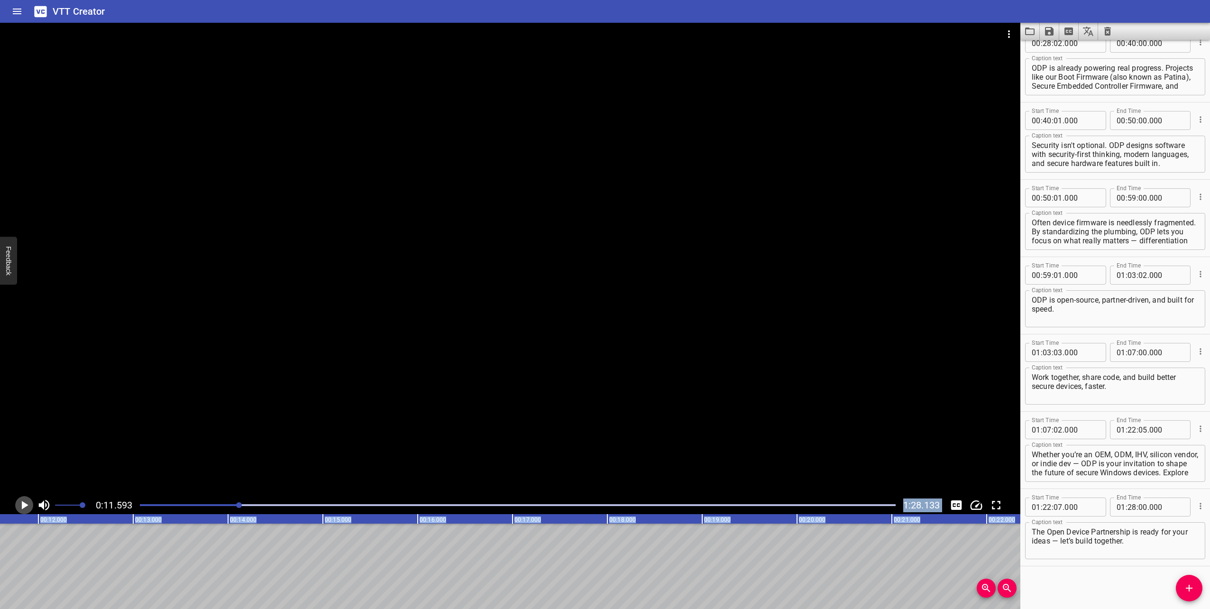
click at [25, 505] on icon "Play/Pause" at bounding box center [25, 505] width 7 height 9
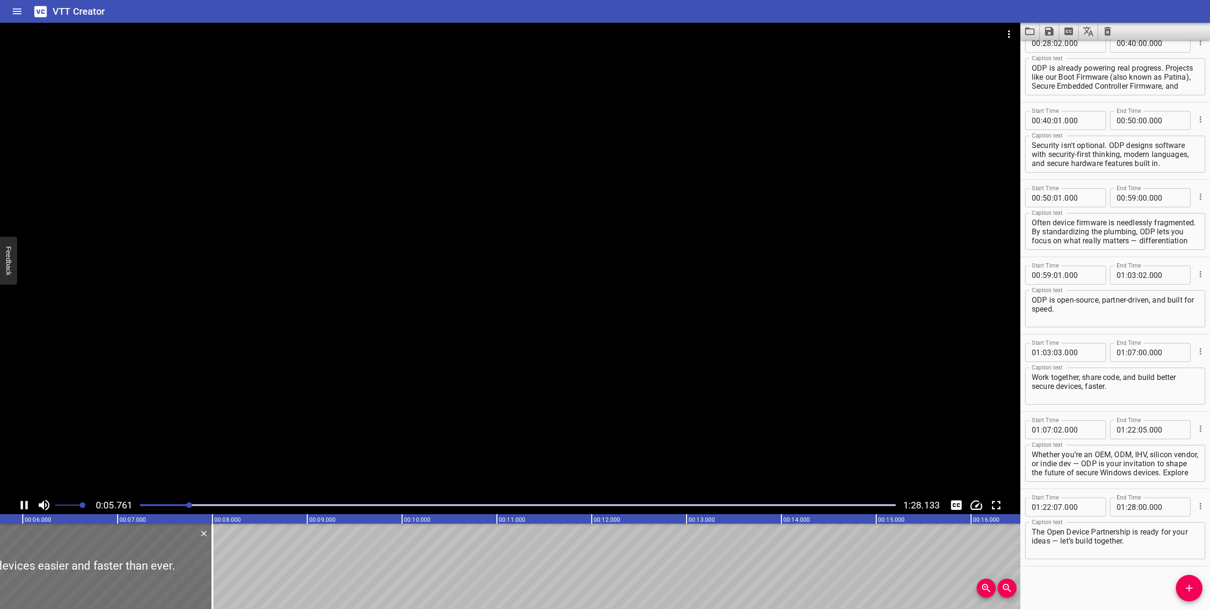
click at [263, 402] on div at bounding box center [510, 259] width 1021 height 473
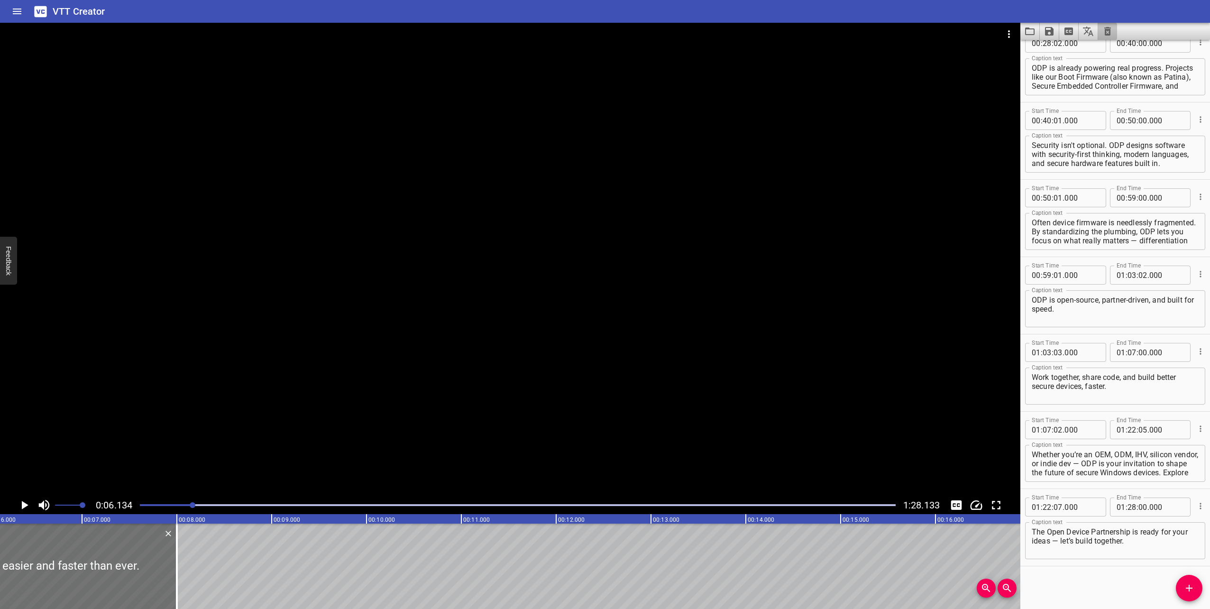
click at [1114, 31] on button "Clear captions" at bounding box center [1107, 31] width 19 height 17
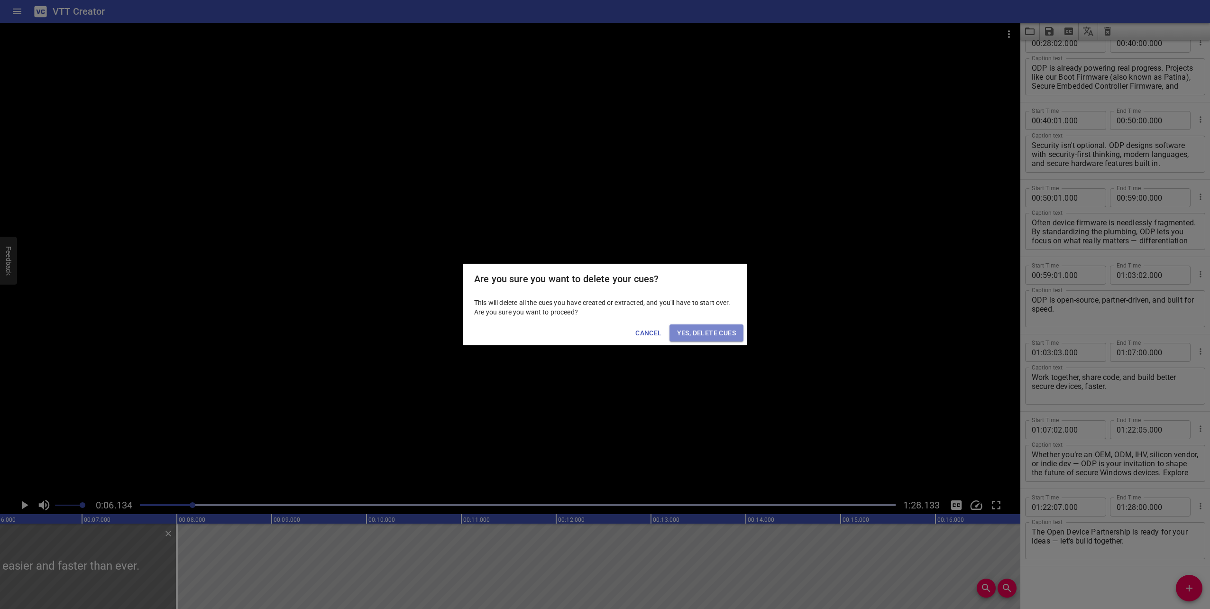
click at [702, 334] on span "Yes, Delete Cues" at bounding box center [706, 333] width 59 height 12
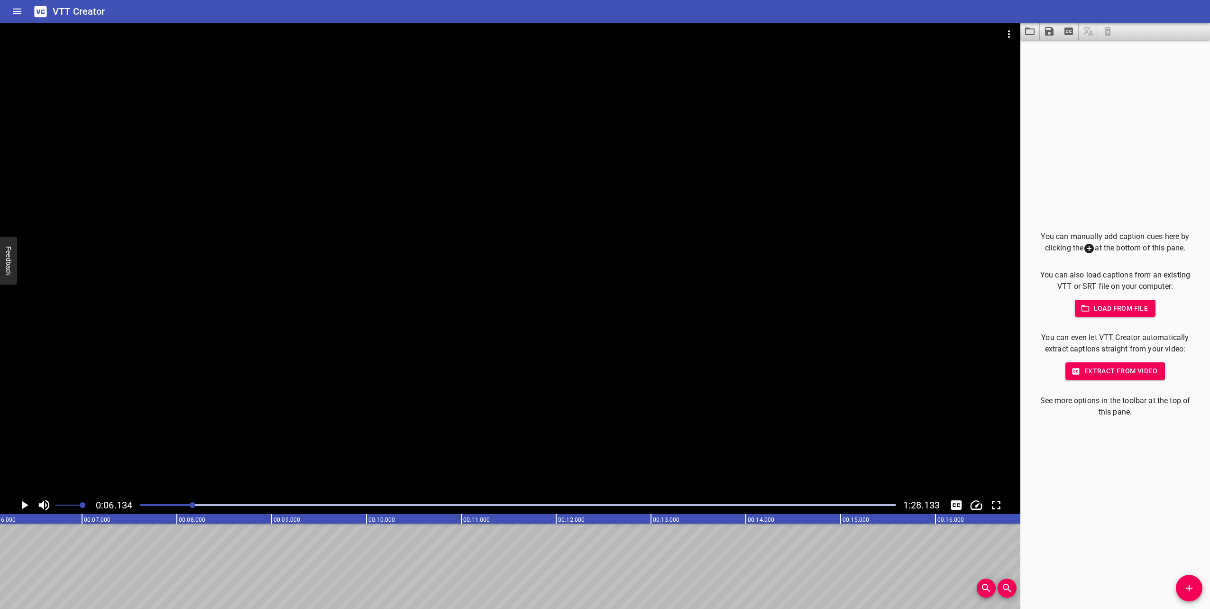
click at [1123, 307] on span "Load from file" at bounding box center [1116, 309] width 66 height 12
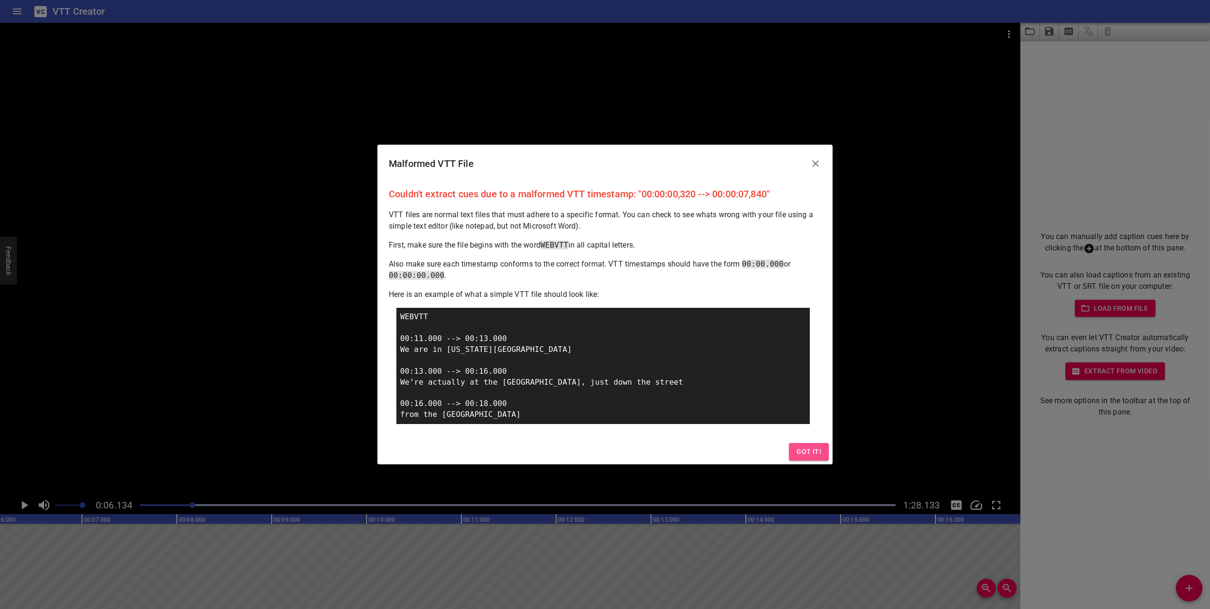
click at [815, 451] on span "Got it!" at bounding box center [809, 452] width 25 height 12
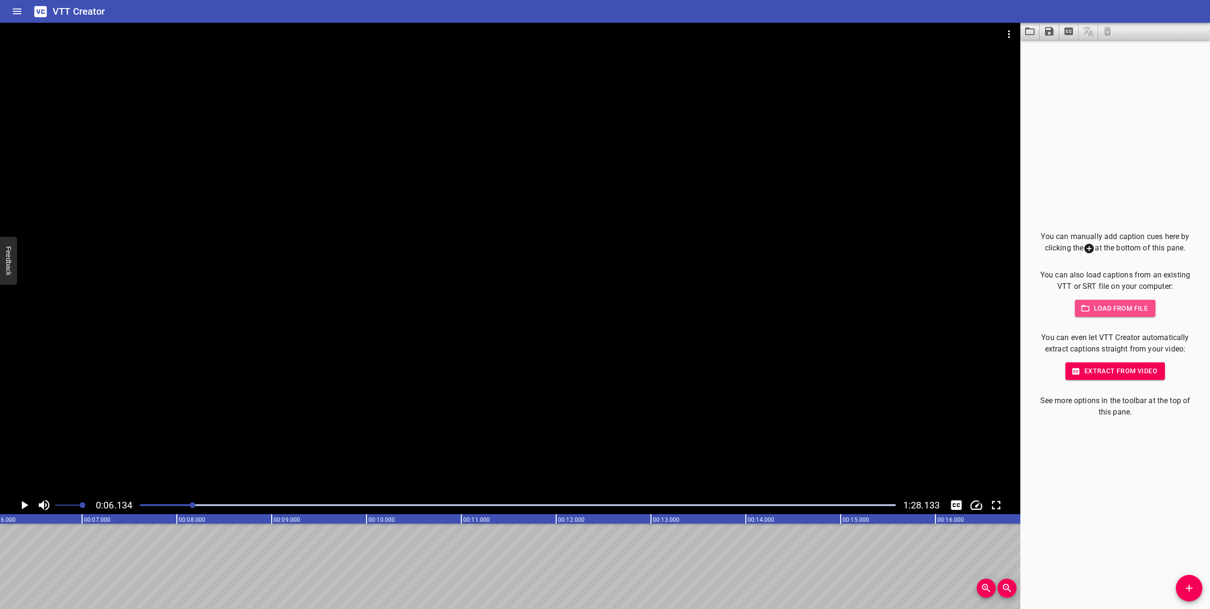
click at [1105, 309] on span "Load from file" at bounding box center [1116, 309] width 66 height 12
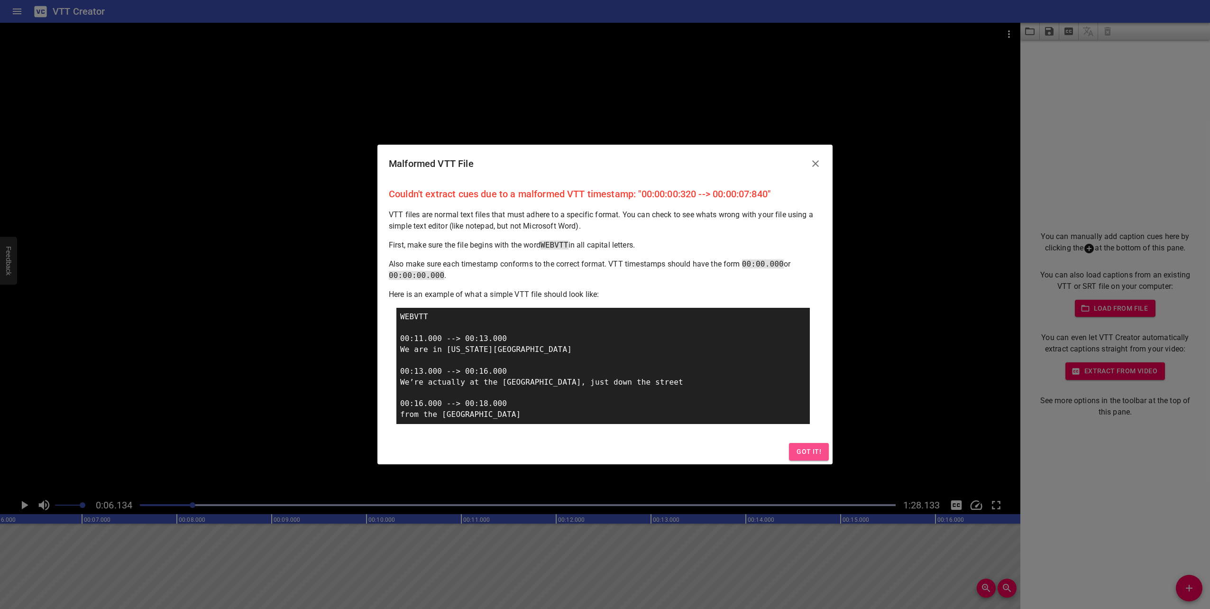
click at [815, 448] on span "Got it!" at bounding box center [809, 452] width 25 height 12
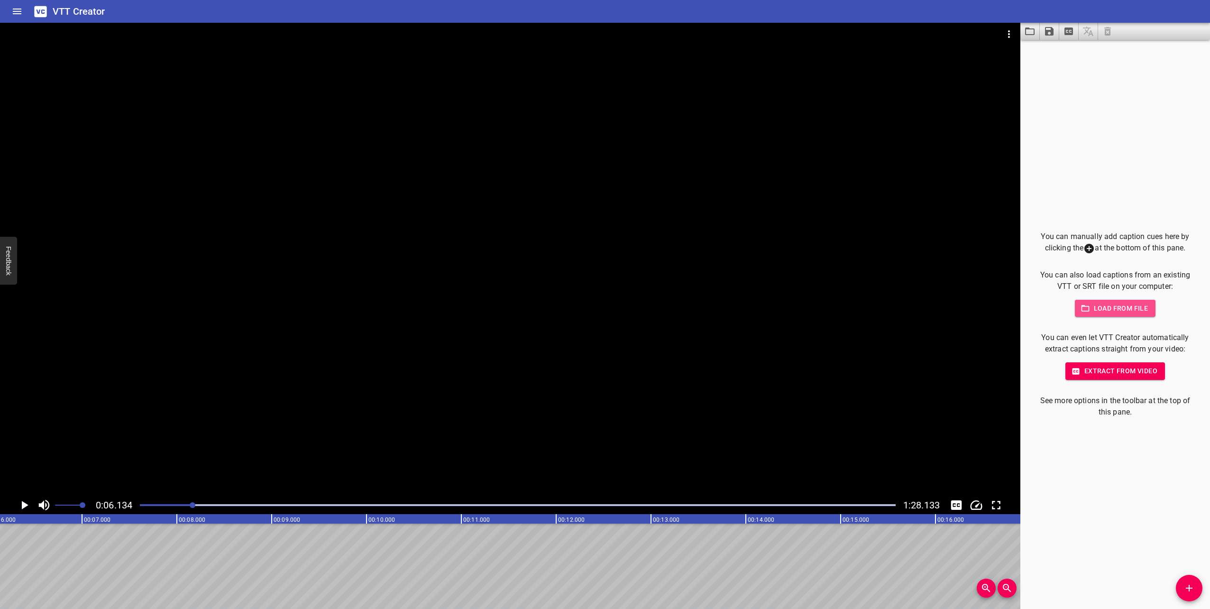
click at [1147, 310] on button "Load from file" at bounding box center [1115, 309] width 81 height 18
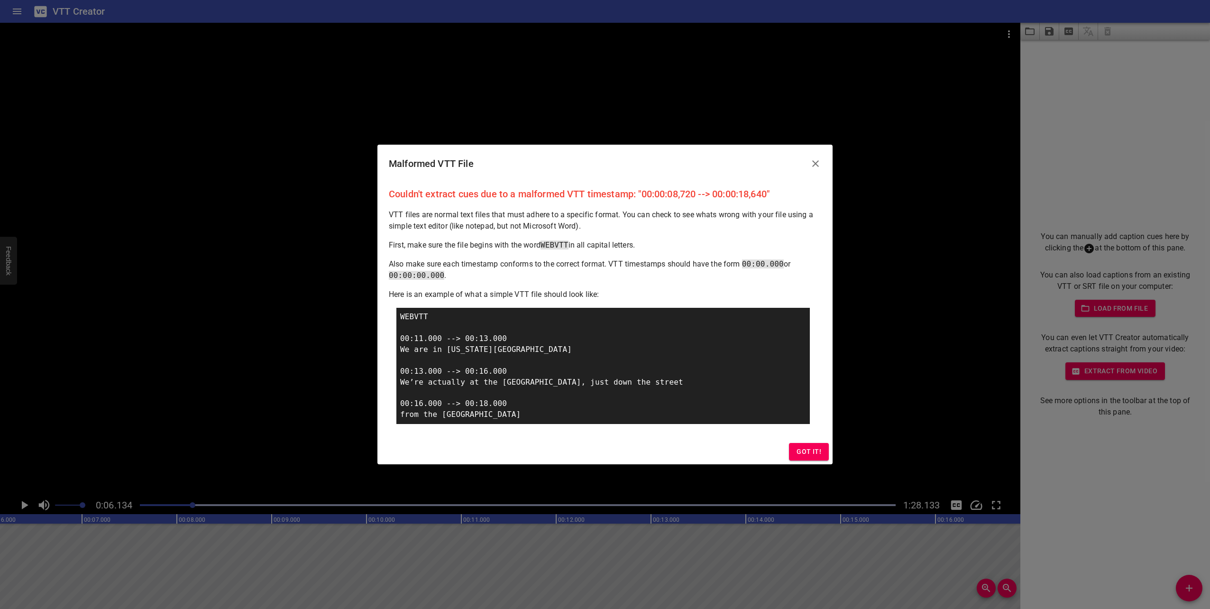
click at [812, 449] on span "Got it!" at bounding box center [809, 452] width 25 height 12
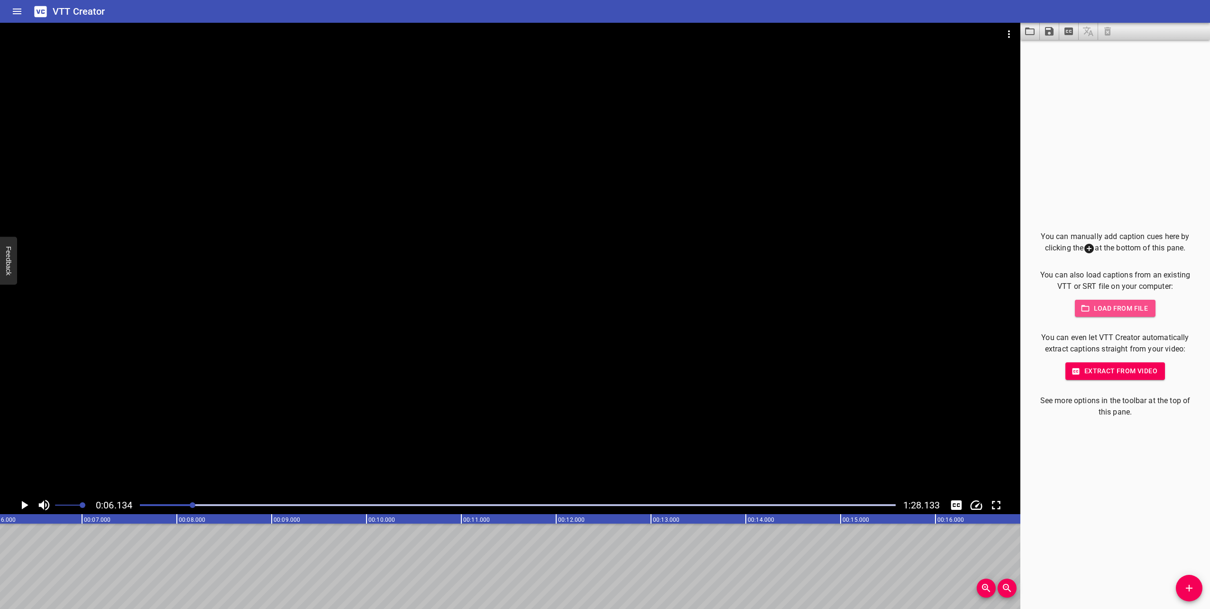
click at [1127, 303] on span "Load from file" at bounding box center [1116, 309] width 66 height 12
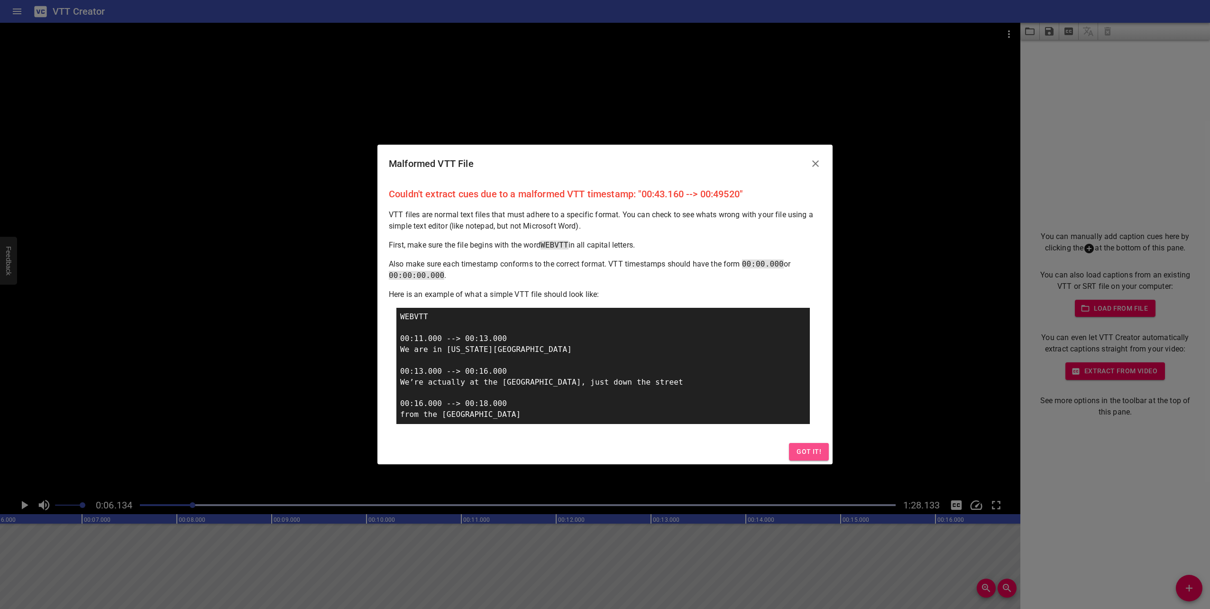
click at [818, 455] on span "Got it!" at bounding box center [809, 452] width 25 height 12
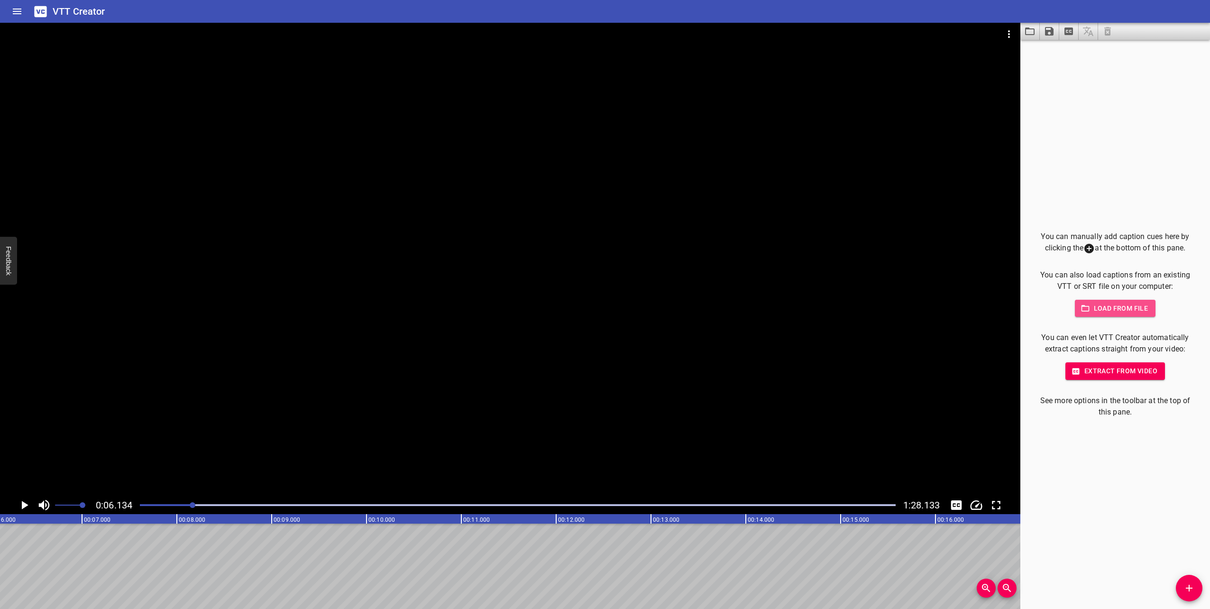
click at [1118, 313] on span "Load from file" at bounding box center [1116, 309] width 66 height 12
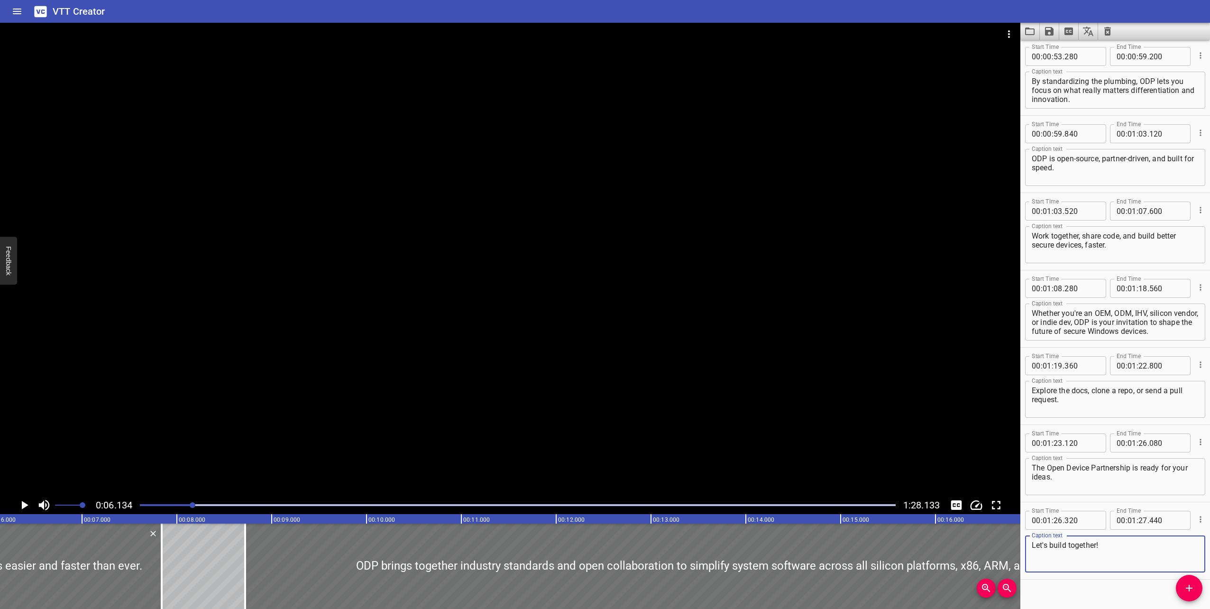
scroll to position [712, 0]
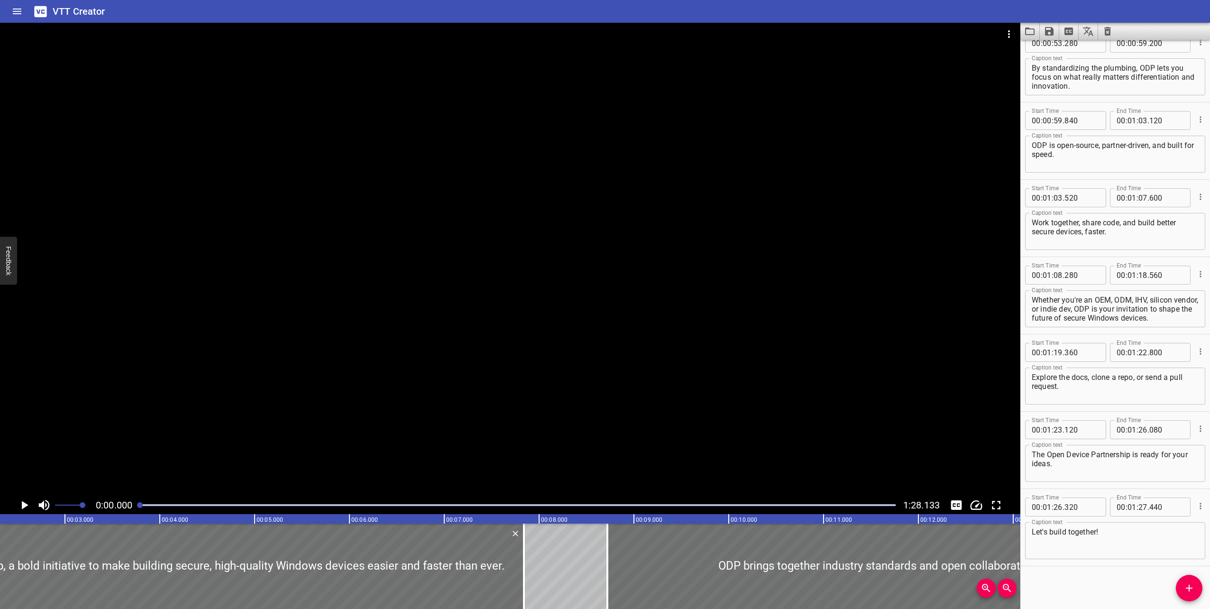
drag, startPoint x: 193, startPoint y: 504, endPoint x: 135, endPoint y: 506, distance: 57.9
click at [135, 506] on div at bounding box center [517, 504] width 767 height 13
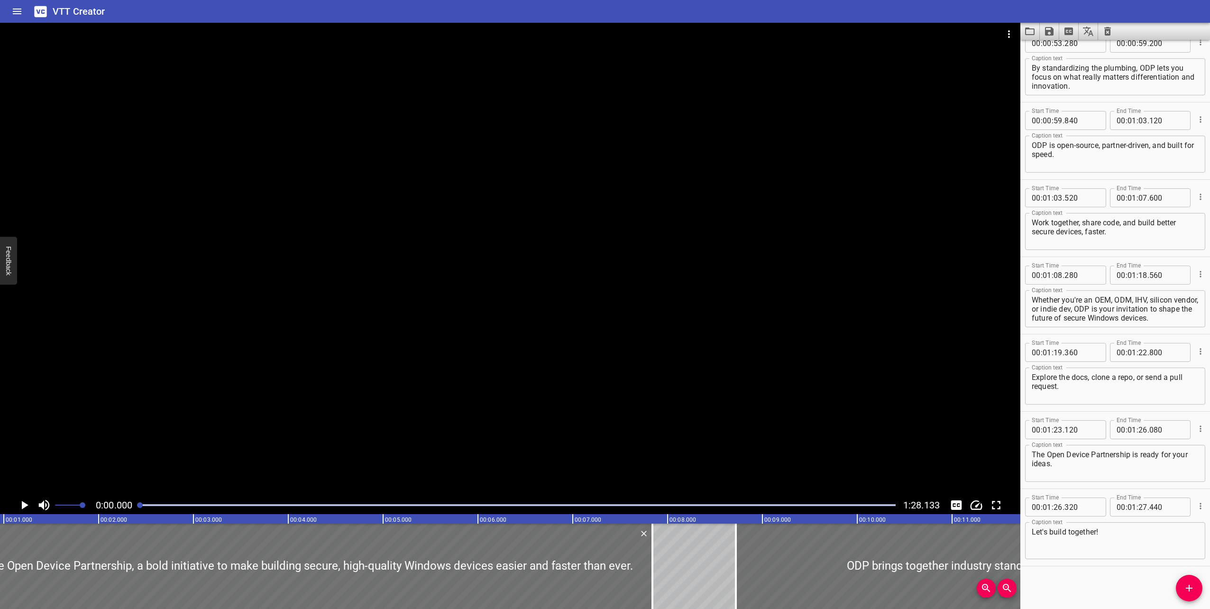
scroll to position [0, 0]
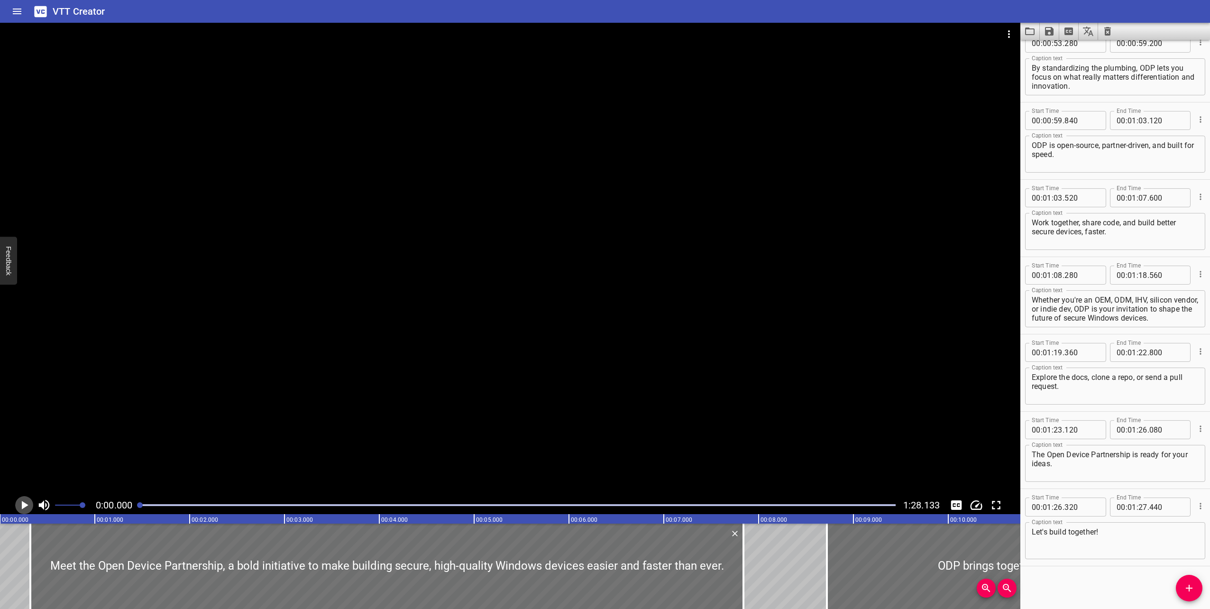
click at [27, 504] on icon "Play/Pause" at bounding box center [25, 505] width 7 height 9
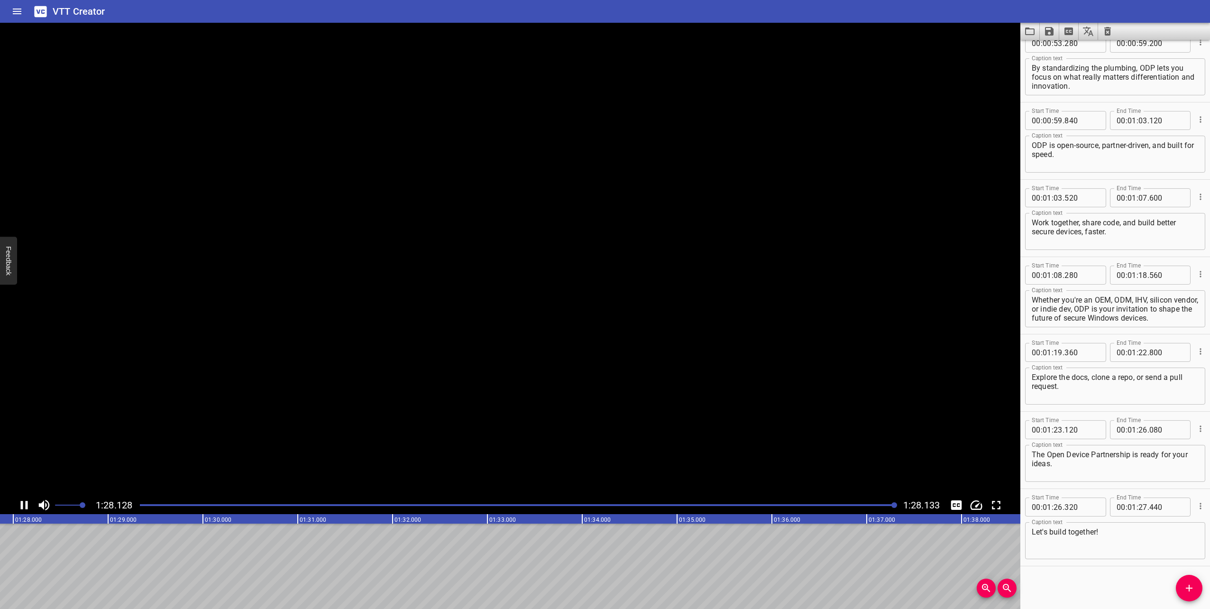
scroll to position [0, 8360]
